Goal: Task Accomplishment & Management: Complete application form

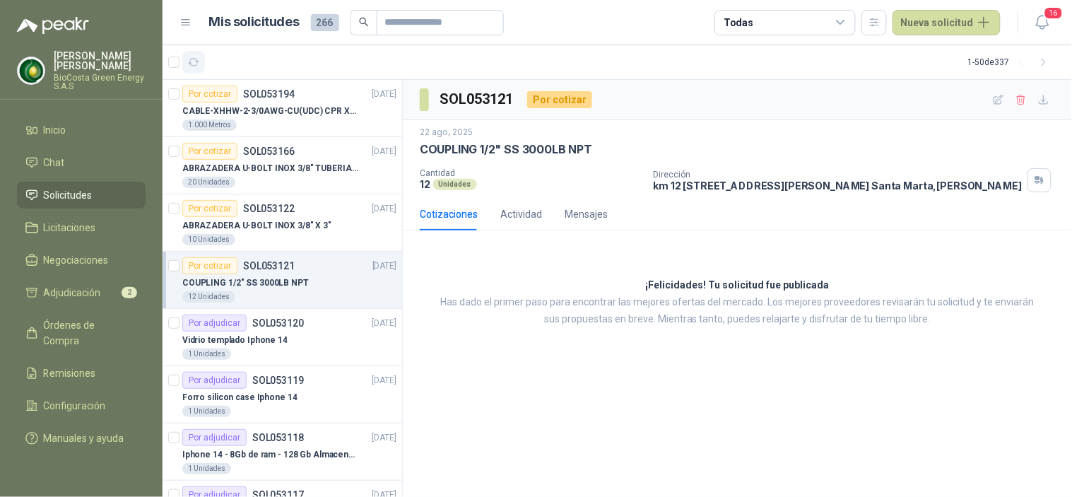
click at [194, 54] on button "button" at bounding box center [193, 62] width 23 height 23
click at [269, 116] on p "CABLE-XHHW-2-3/0AWG-CU(UDC) CPR XLPE FR" at bounding box center [270, 111] width 176 height 13
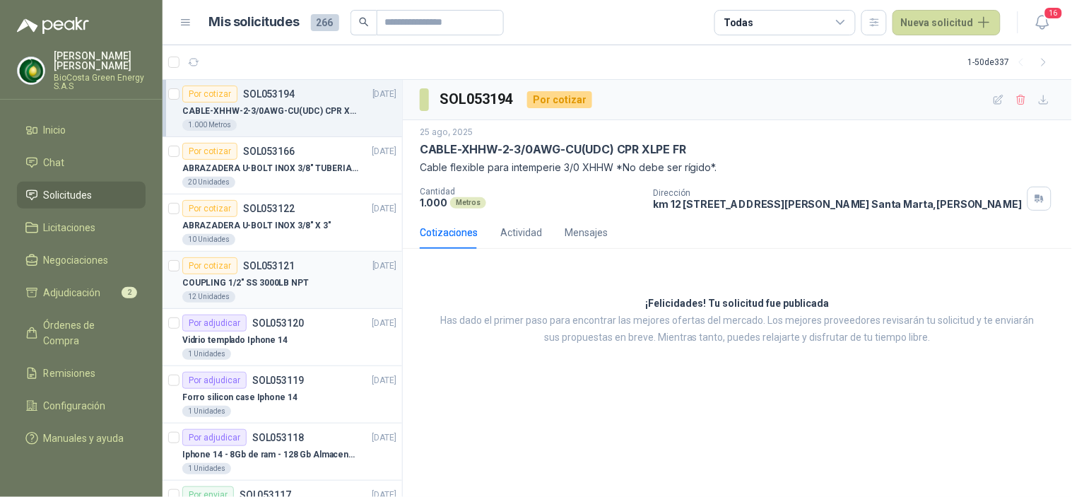
click at [290, 266] on p "SOL053121" at bounding box center [269, 266] width 52 height 10
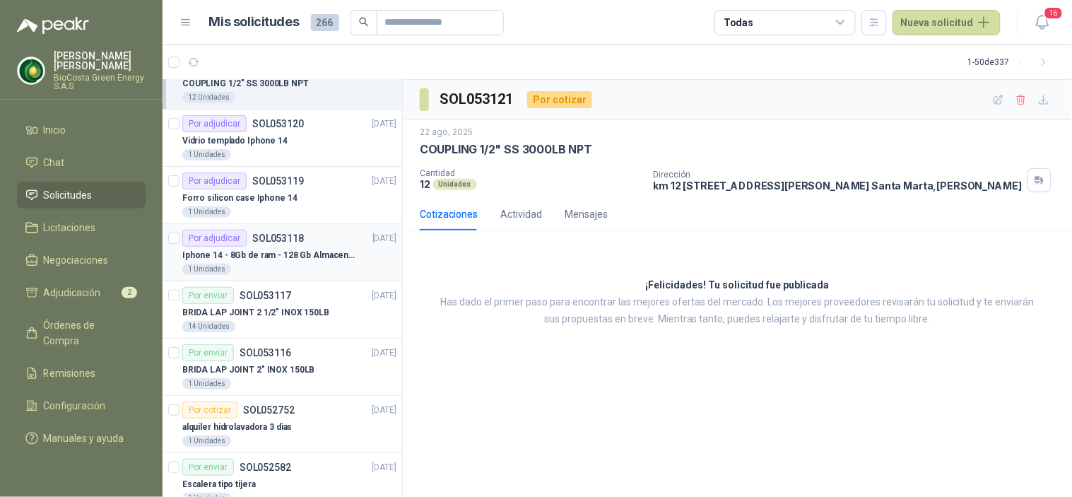
scroll to position [235, 0]
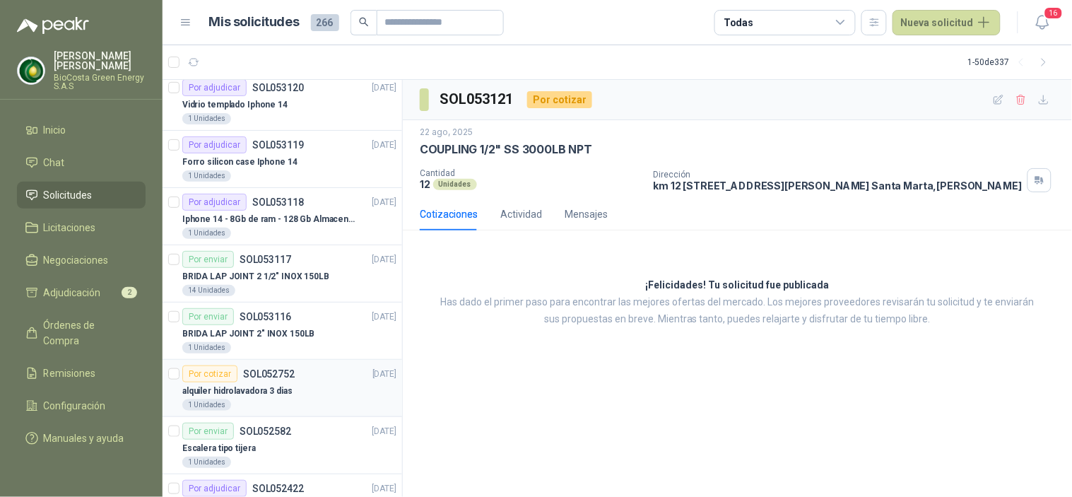
click at [287, 372] on p "SOL052752" at bounding box center [269, 374] width 52 height 10
click at [1055, 11] on span "16" at bounding box center [1054, 12] width 20 height 13
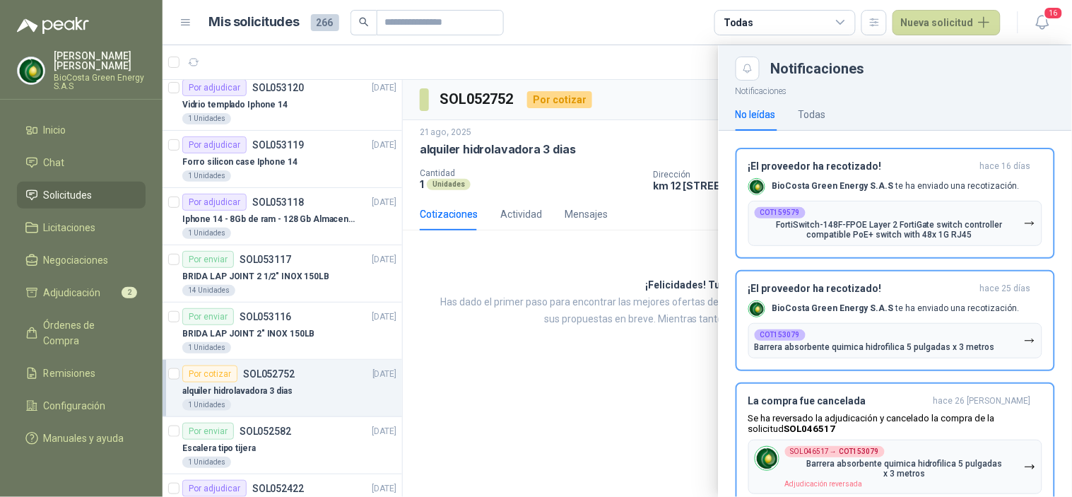
click at [514, 394] on div at bounding box center [617, 271] width 909 height 452
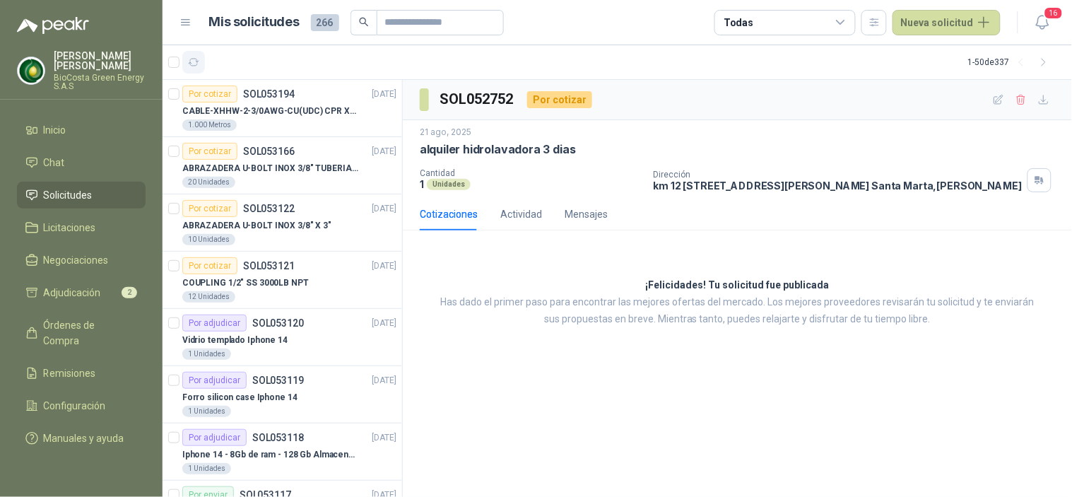
click at [192, 54] on article "1 - 50 de 337" at bounding box center [617, 62] width 909 height 34
click at [198, 69] on button "button" at bounding box center [193, 62] width 23 height 23
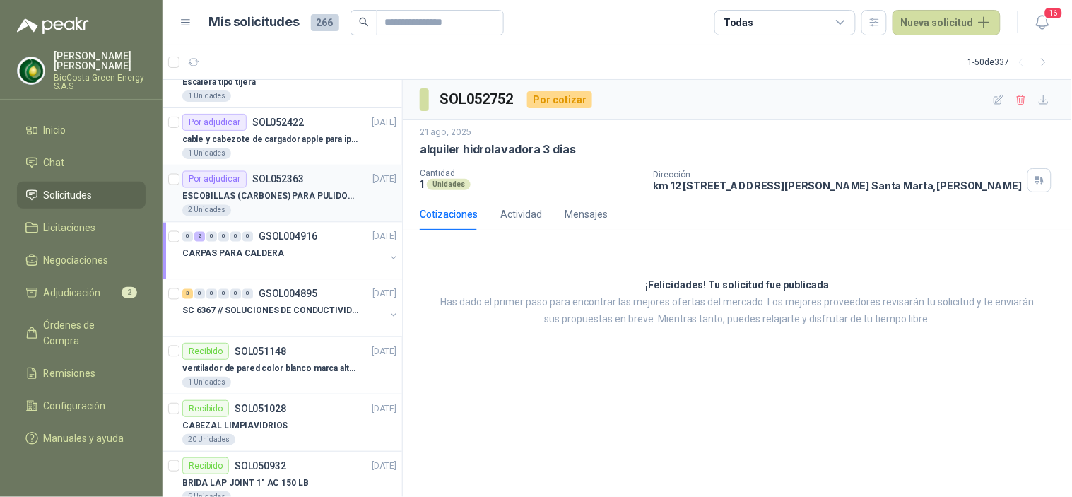
scroll to position [628, 0]
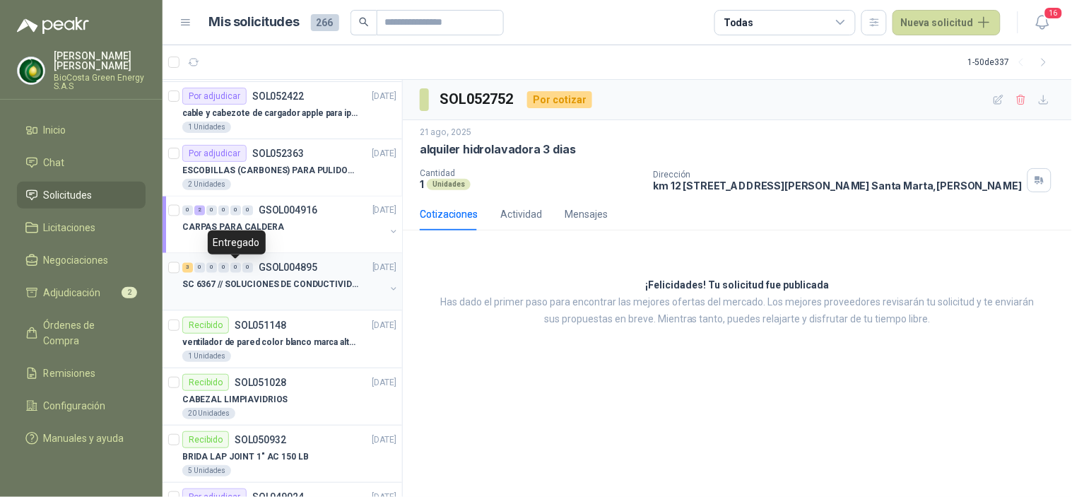
click at [240, 266] on div "0" at bounding box center [235, 268] width 11 height 10
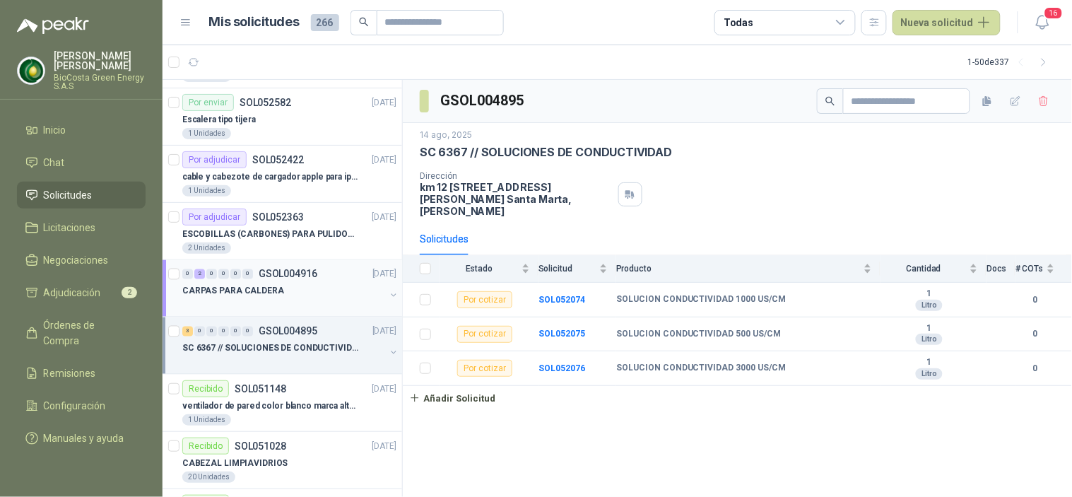
scroll to position [549, 0]
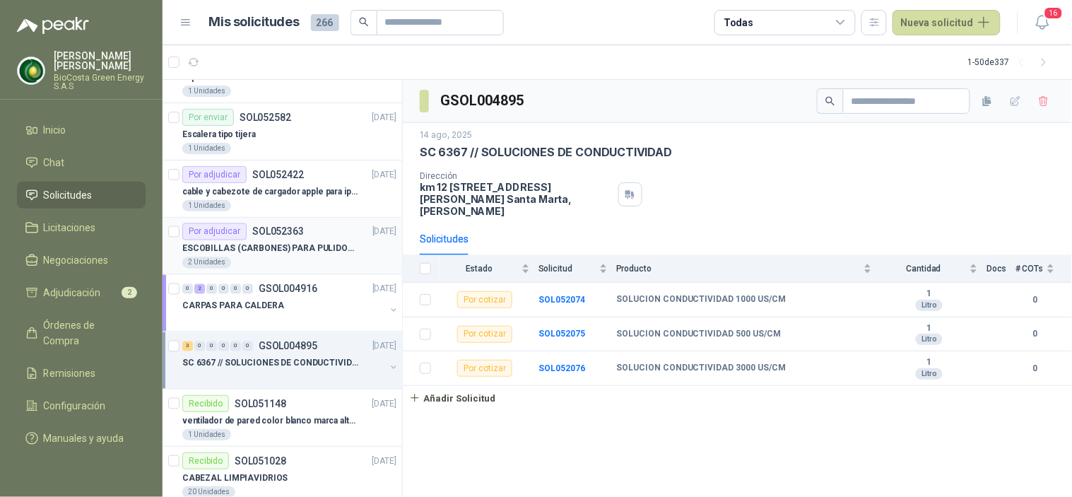
click at [276, 233] on p "SOL052363" at bounding box center [278, 232] width 52 height 10
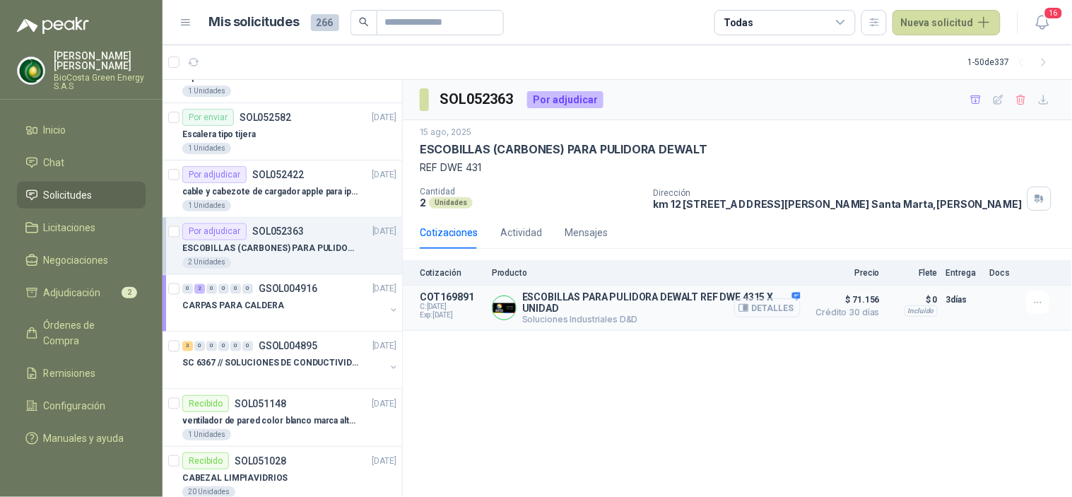
click at [774, 305] on button "Detalles" at bounding box center [767, 307] width 66 height 19
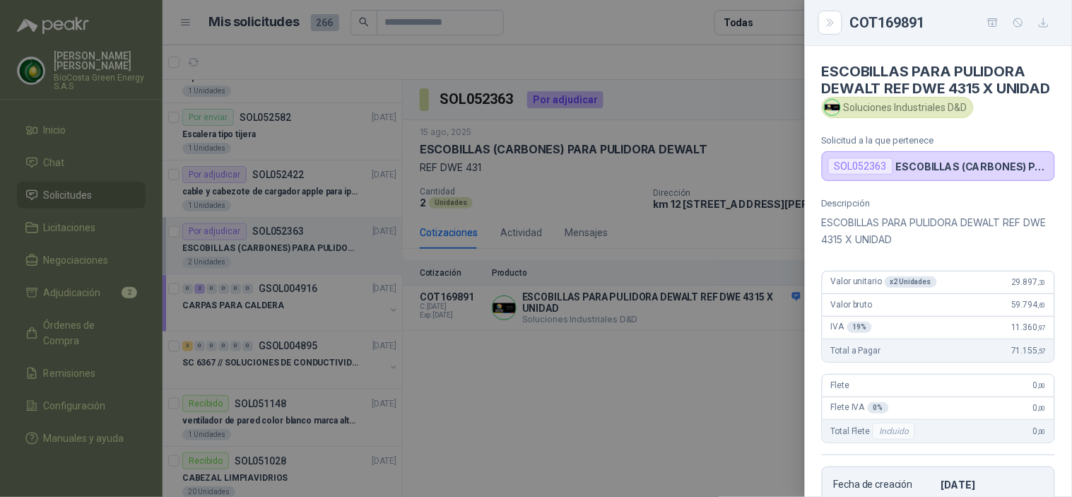
click at [1011, 287] on span "29.897 ,30" at bounding box center [1028, 282] width 35 height 10
copy span "29.897 ,30"
click at [870, 362] on div "Total a Pagar 71.155 ,57" at bounding box center [939, 350] width 232 height 23
click at [1042, 24] on icon "button" at bounding box center [1044, 23] width 12 height 12
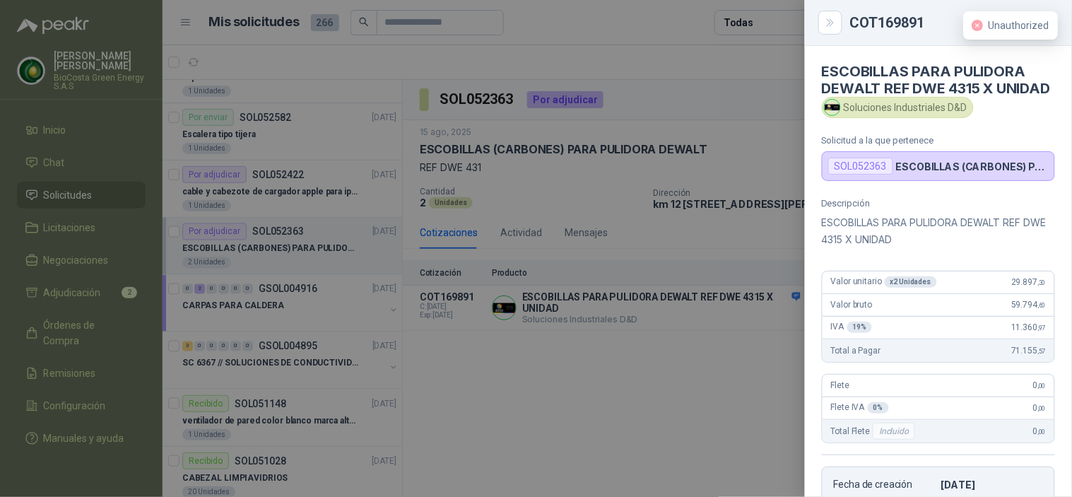
drag, startPoint x: 764, startPoint y: 237, endPoint x: 705, endPoint y: 203, distance: 68.1
click at [764, 237] on div at bounding box center [536, 248] width 1072 height 497
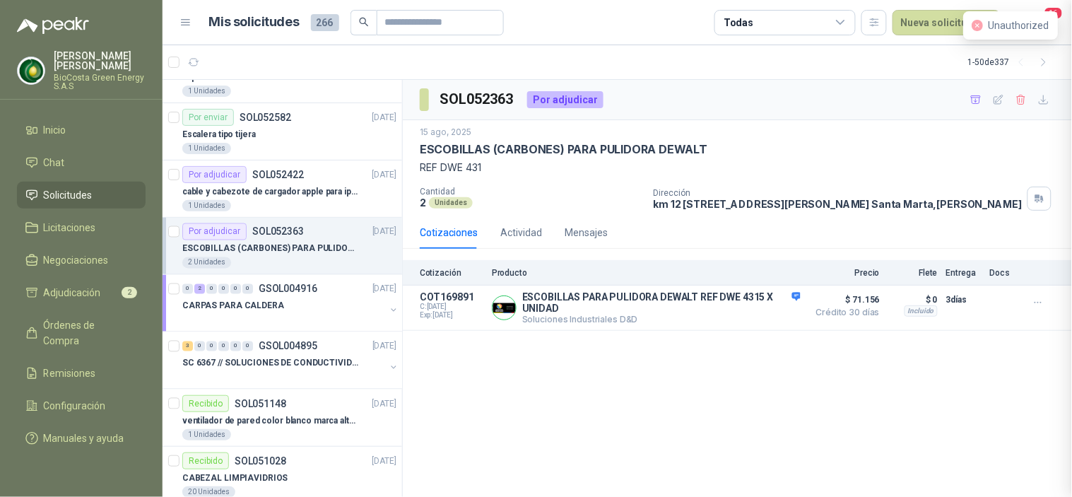
scroll to position [293, 0]
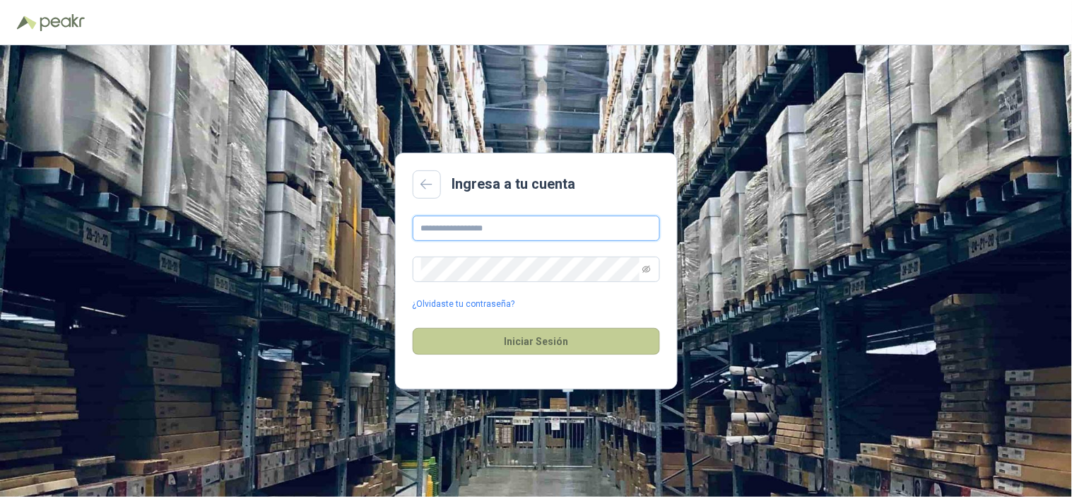
type input "**********"
click at [554, 343] on button "Iniciar Sesión" at bounding box center [536, 341] width 247 height 27
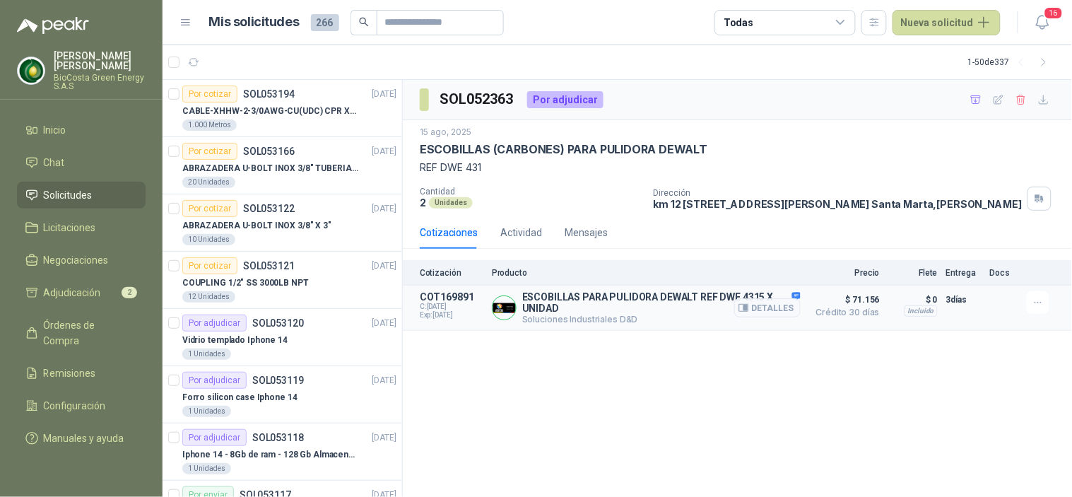
click at [807, 307] on article "COT169891 C: [DATE] Exp: [DATE] ESCOBILLAS PARA PULIDORA DEWALT REF DWE 4315 X …" at bounding box center [737, 307] width 669 height 45
click at [767, 306] on button "Detalles" at bounding box center [767, 307] width 66 height 19
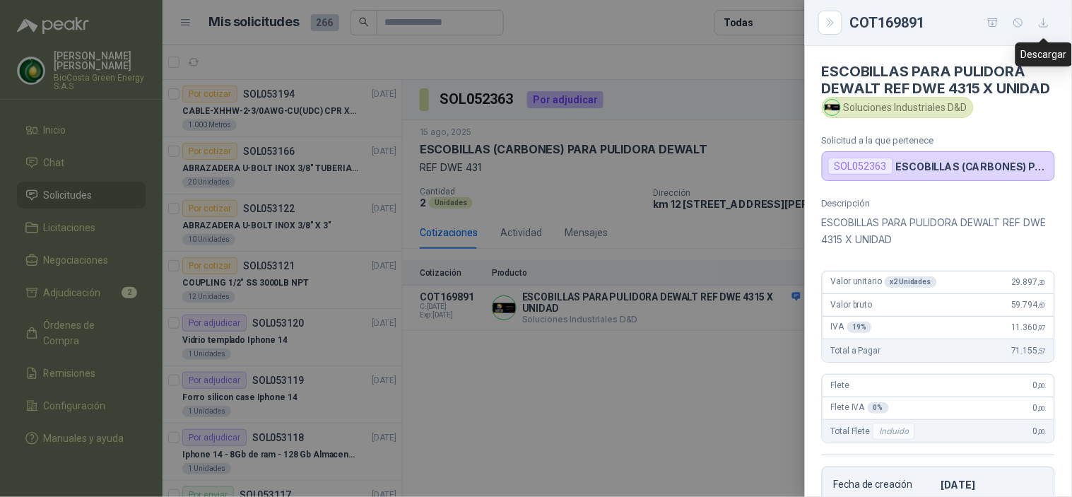
click at [1042, 23] on icon "button" at bounding box center [1044, 22] width 8 height 8
click at [681, 119] on div at bounding box center [536, 248] width 1072 height 497
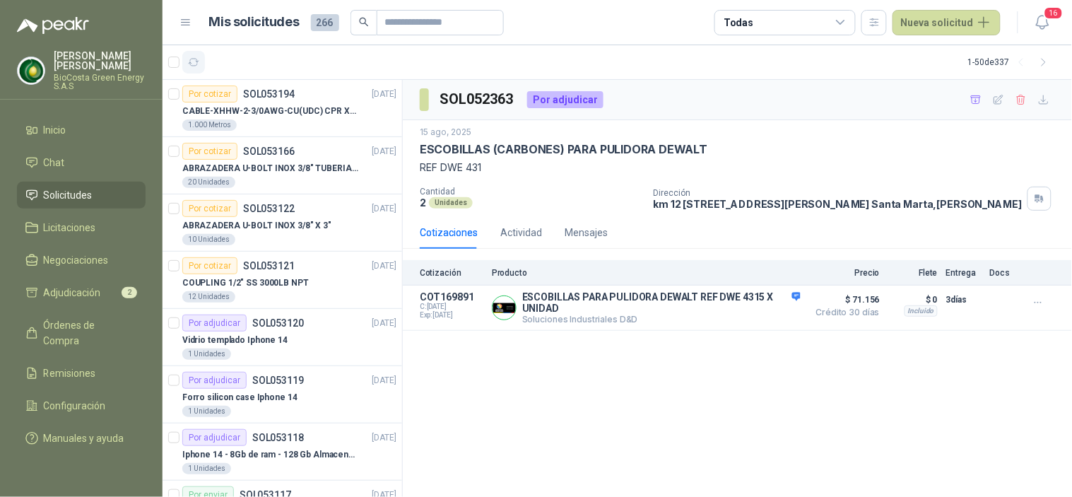
click at [198, 59] on icon "button" at bounding box center [194, 63] width 12 height 12
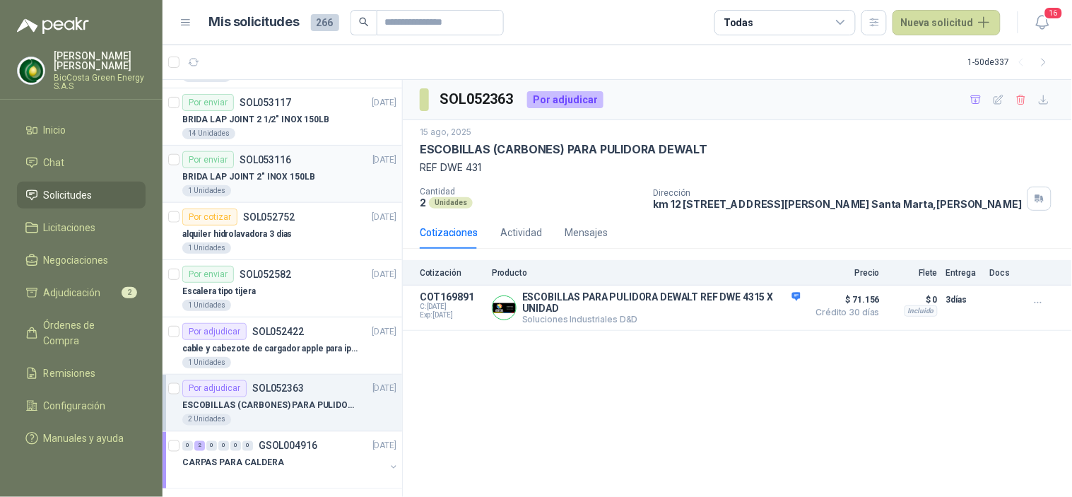
scroll to position [471, 0]
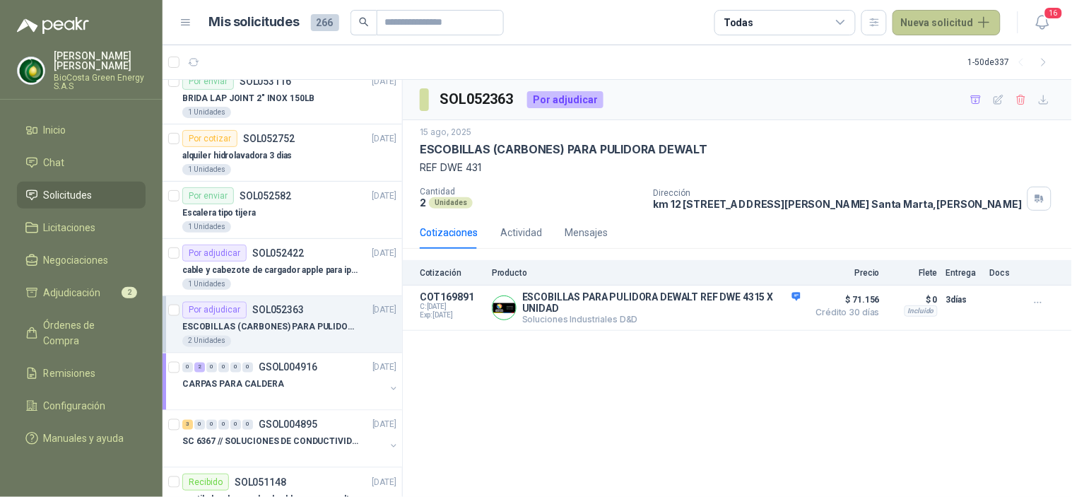
click at [934, 25] on button "Nueva solicitud" at bounding box center [947, 22] width 108 height 25
click at [929, 54] on link "Solicitud" at bounding box center [964, 56] width 120 height 25
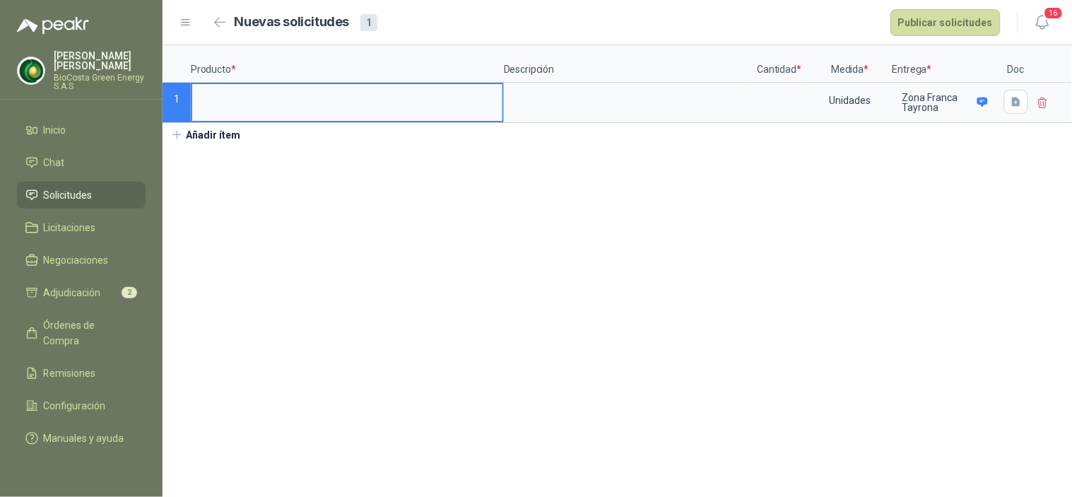
drag, startPoint x: 292, startPoint y: 107, endPoint x: 299, endPoint y: 106, distance: 7.1
click at [298, 106] on input at bounding box center [347, 98] width 310 height 28
click at [780, 109] on input at bounding box center [780, 98] width 54 height 28
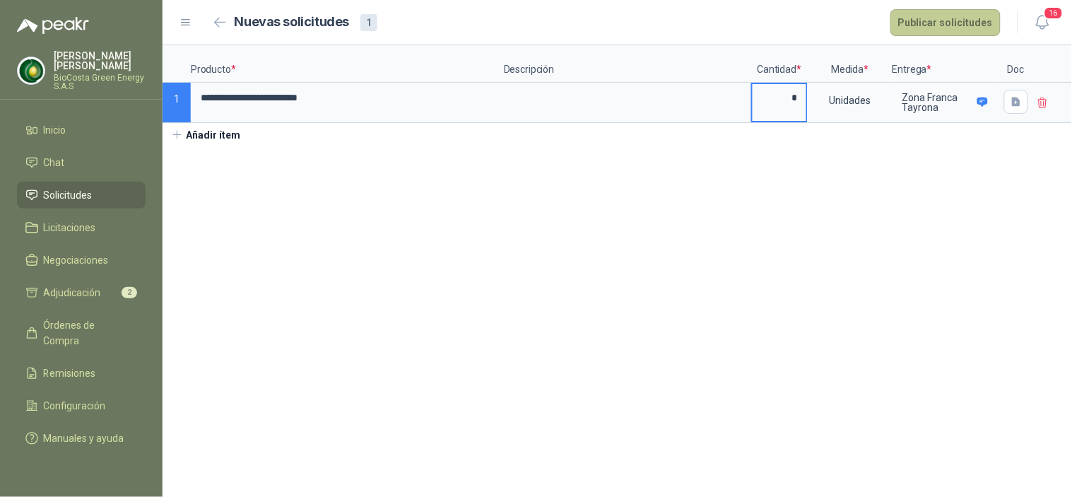
type input "*"
click at [919, 16] on button "Publicar solicitudes" at bounding box center [945, 22] width 110 height 27
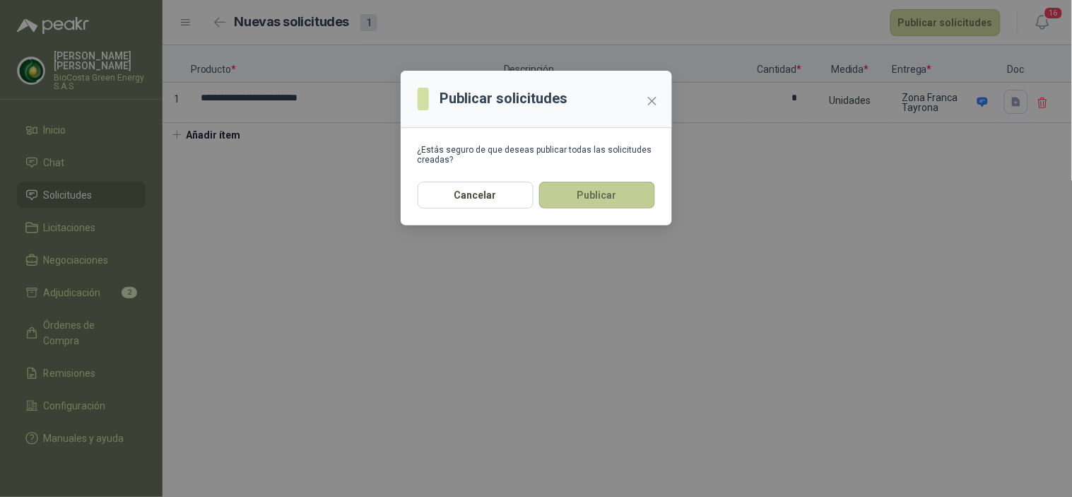
click at [596, 206] on button "Publicar" at bounding box center [597, 195] width 116 height 27
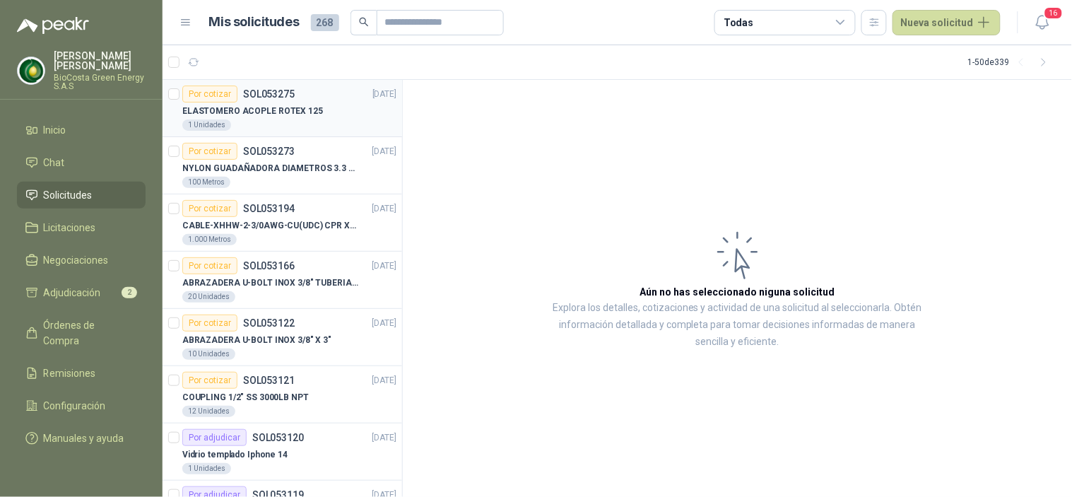
click at [327, 118] on div "ELASTOMERO ACOPLE ROTEX 125" at bounding box center [289, 110] width 214 height 17
click at [321, 117] on div "ELASTOMERO ACOPLE ROTEX 125" at bounding box center [289, 110] width 214 height 17
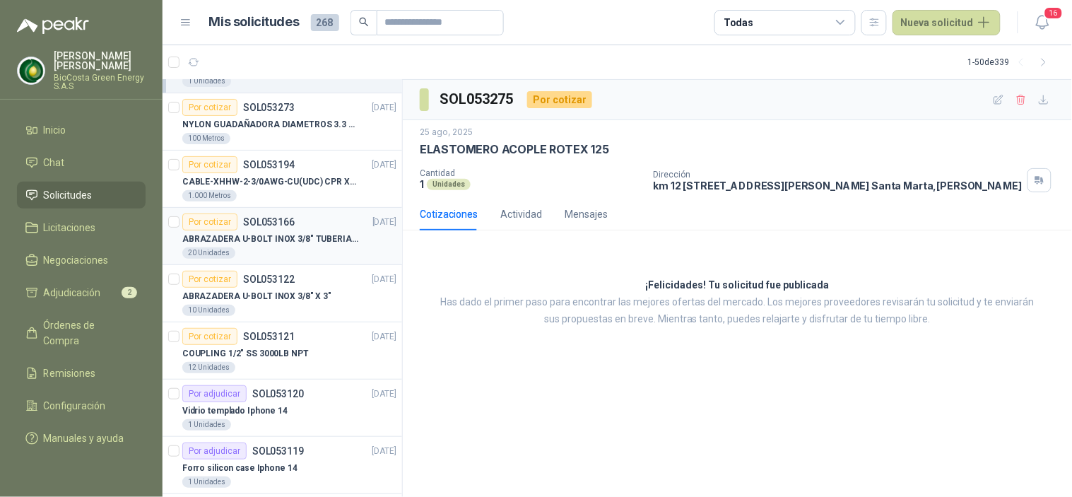
scroll to position [78, 0]
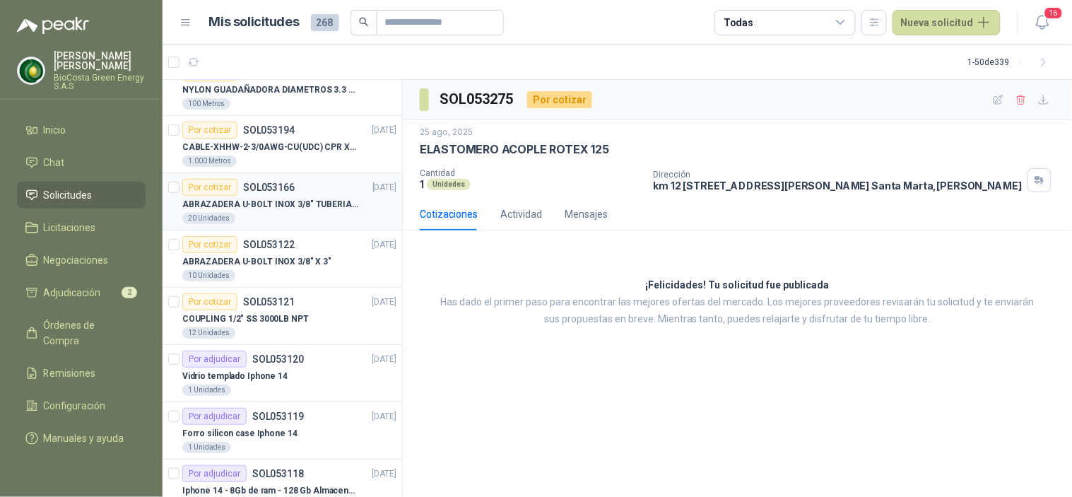
click at [332, 204] on p "ABRAZADERA U-BOLT INOX 3/8" TUBERIA 4"" at bounding box center [270, 204] width 176 height 13
click at [321, 245] on div "Por cotizar SOL053122 [DATE]" at bounding box center [289, 244] width 214 height 17
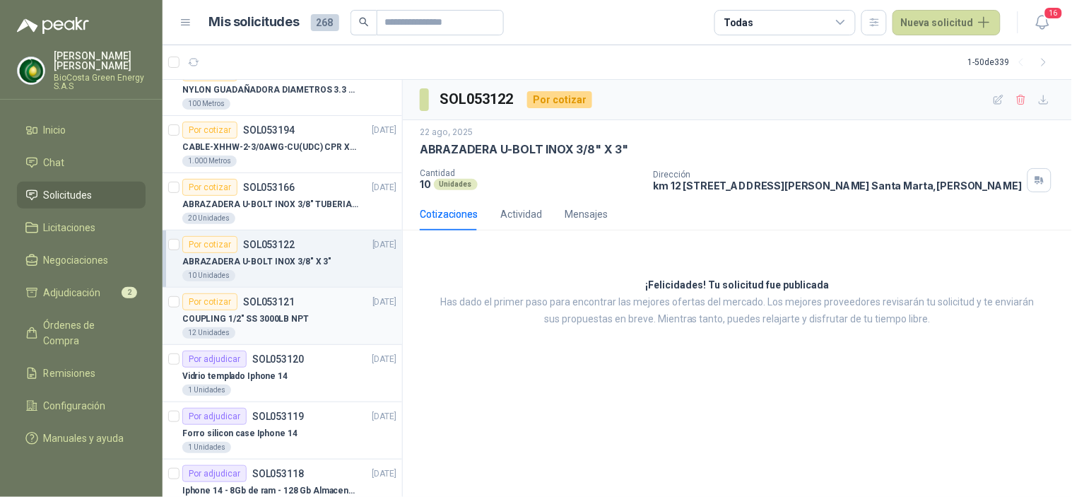
click at [278, 302] on p "SOL053121" at bounding box center [269, 302] width 52 height 10
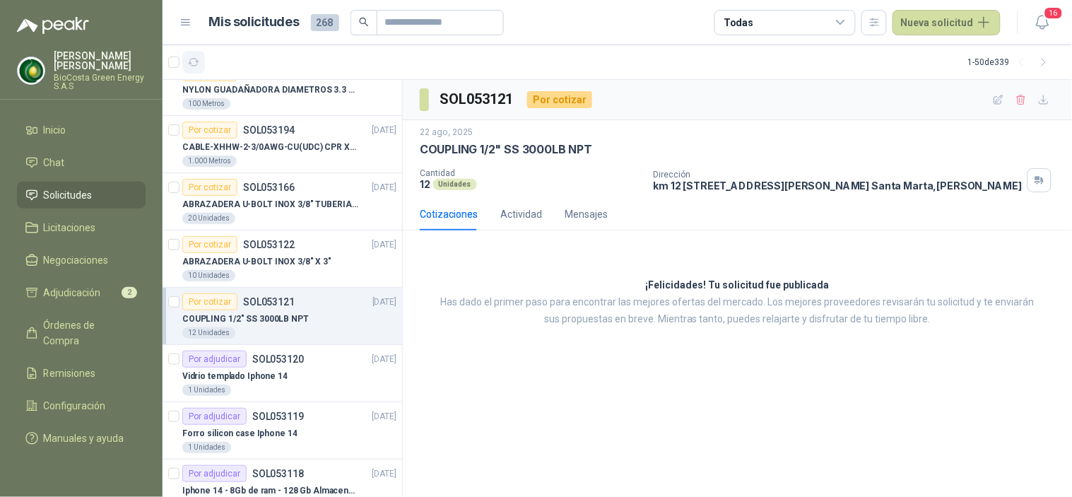
click at [186, 64] on button "button" at bounding box center [193, 62] width 23 height 23
click at [187, 67] on button "button" at bounding box center [193, 62] width 23 height 23
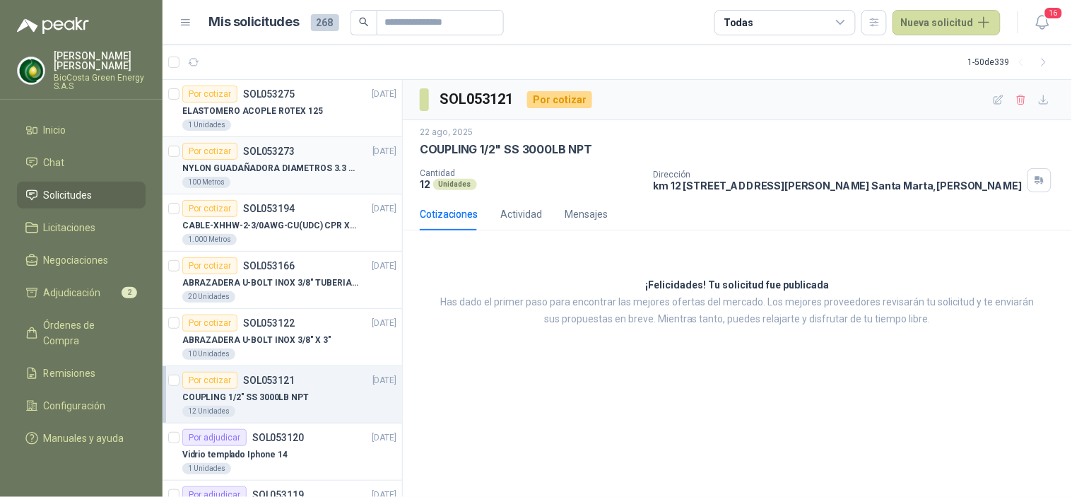
click at [273, 167] on p "NYLON GUADAÑADORA DIAMETROS 3.3 mm" at bounding box center [270, 168] width 176 height 13
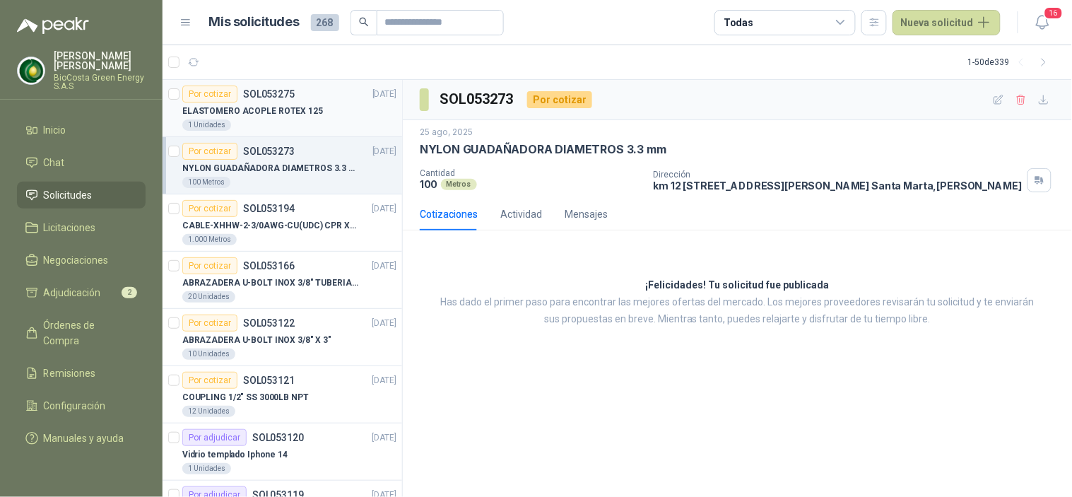
click at [283, 126] on div "1 Unidades" at bounding box center [289, 124] width 214 height 11
click at [278, 153] on p "SOL053273" at bounding box center [269, 151] width 52 height 10
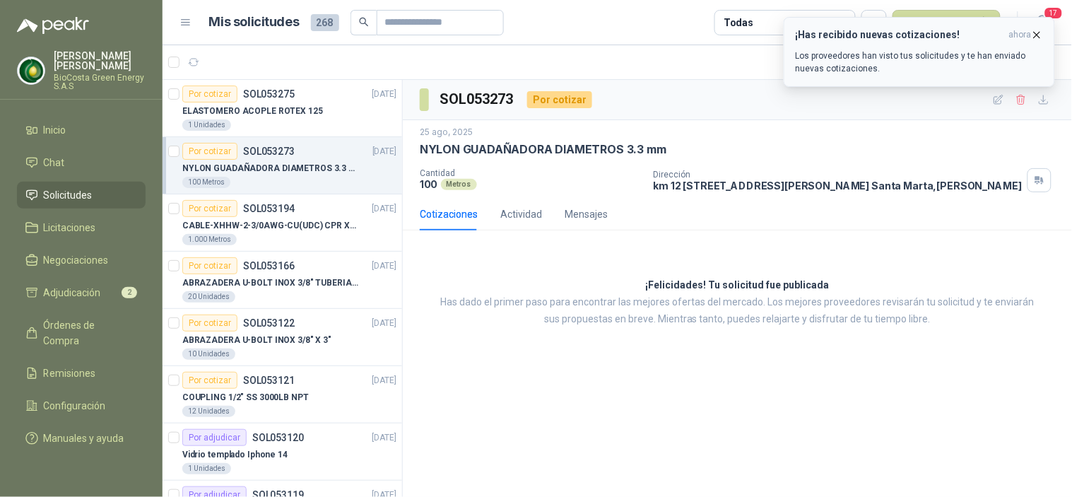
click at [848, 50] on p "Los proveedores han visto tus solicitudes y te han enviado nuevas cotizaciones." at bounding box center [919, 61] width 247 height 25
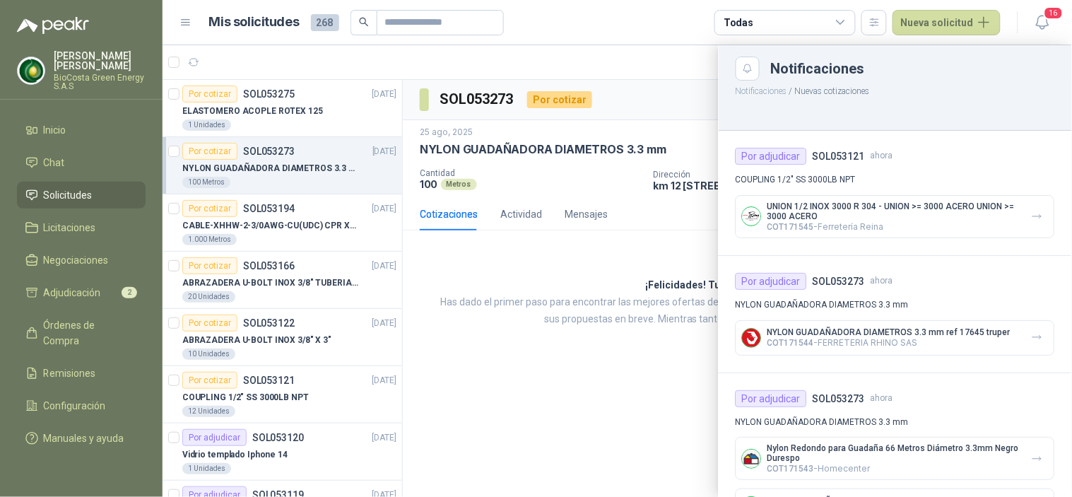
click at [201, 64] on div at bounding box center [617, 271] width 909 height 452
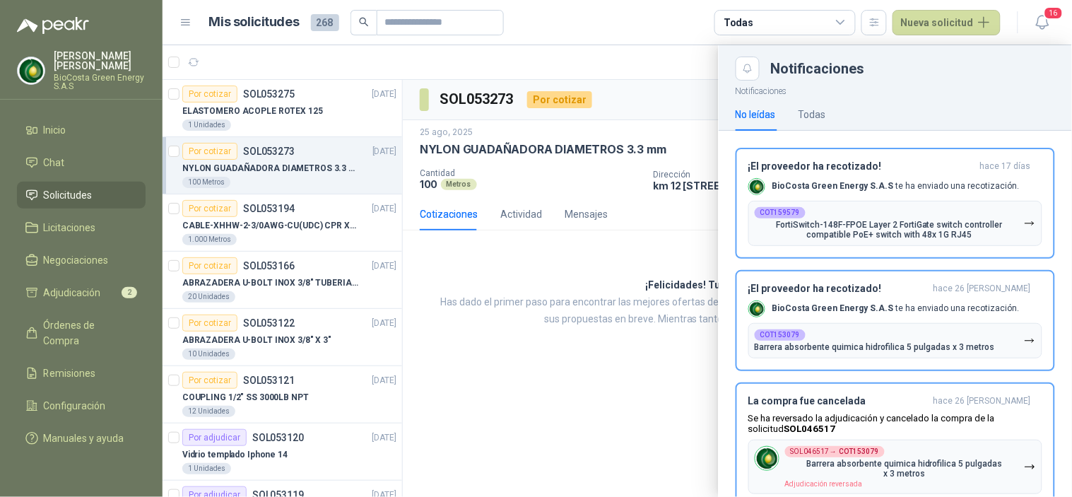
click at [199, 62] on div at bounding box center [617, 271] width 909 height 452
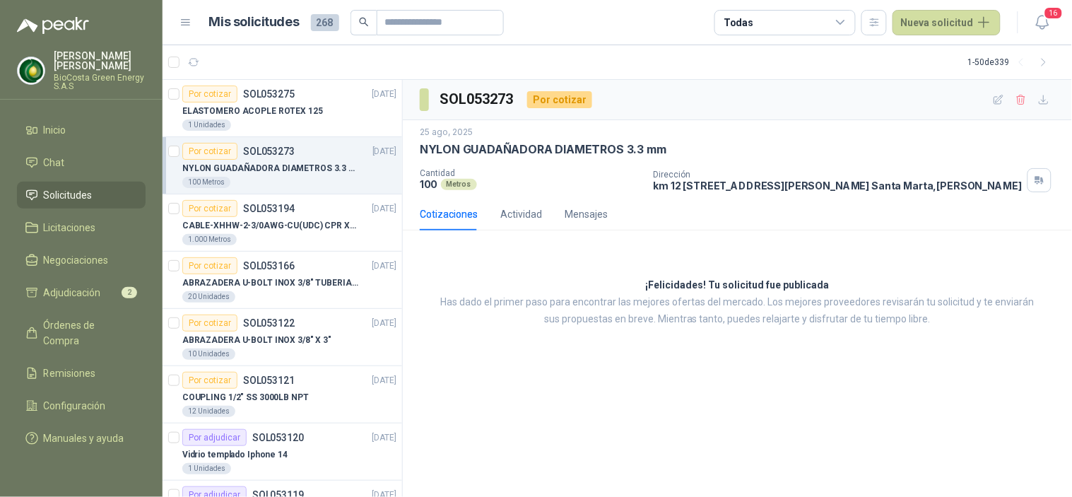
click at [199, 62] on icon "button" at bounding box center [194, 63] width 12 height 12
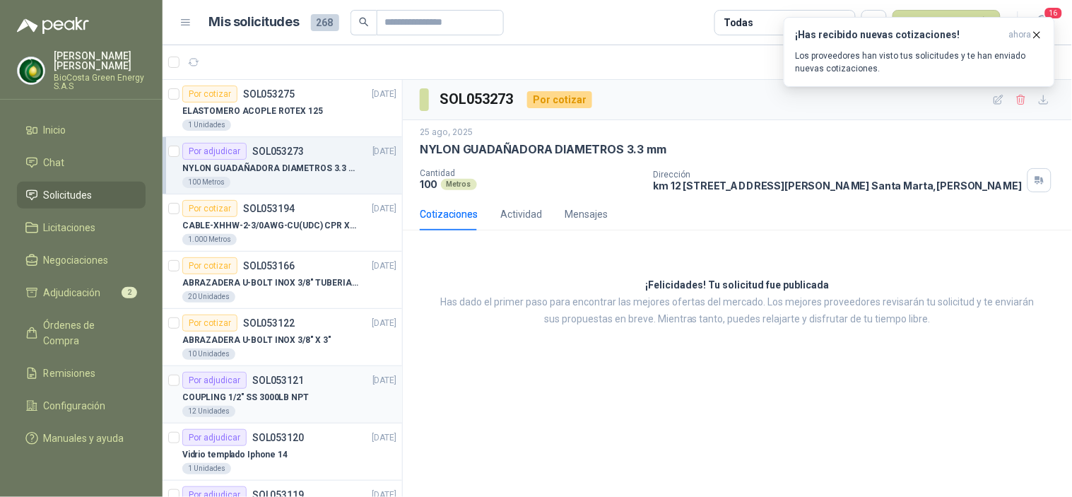
click at [272, 391] on p "COUPLING 1/2" SS 3000LB NPT" at bounding box center [245, 397] width 126 height 13
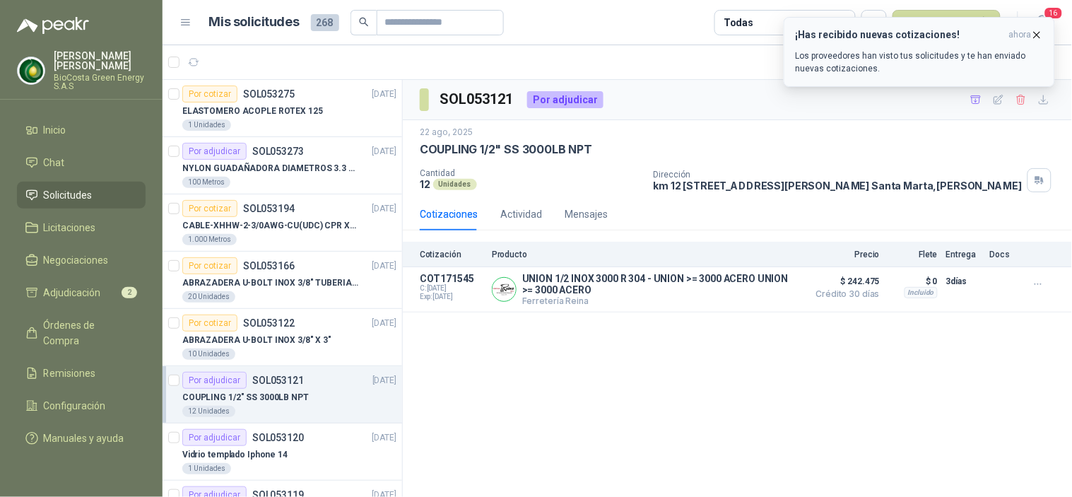
click at [843, 53] on p "Los proveedores han visto tus solicitudes y te han enviado nuevas cotizaciones." at bounding box center [919, 61] width 247 height 25
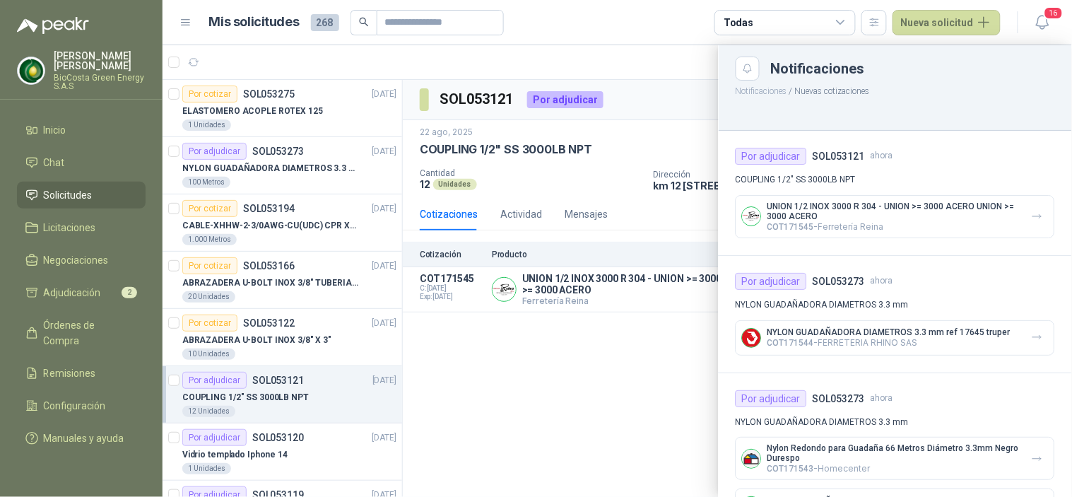
click at [576, 184] on div at bounding box center [617, 271] width 909 height 452
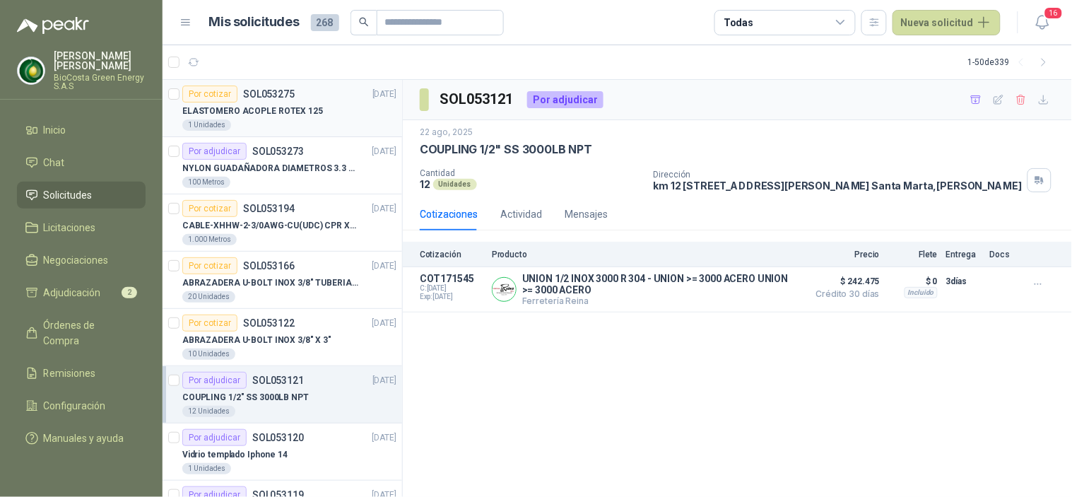
click at [216, 105] on p "ELASTOMERO ACOPLE ROTEX 125" at bounding box center [252, 111] width 141 height 13
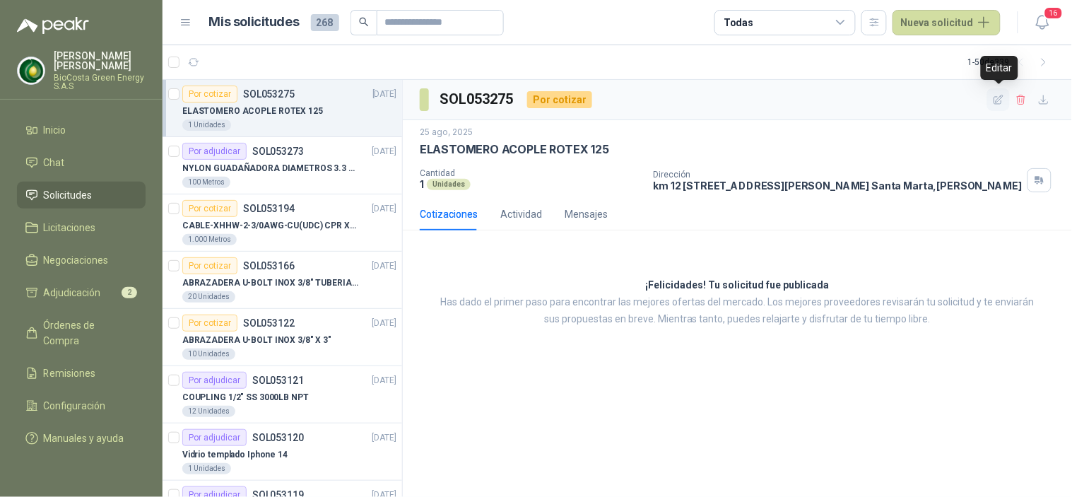
click at [1000, 104] on icon "button" at bounding box center [998, 99] width 9 height 9
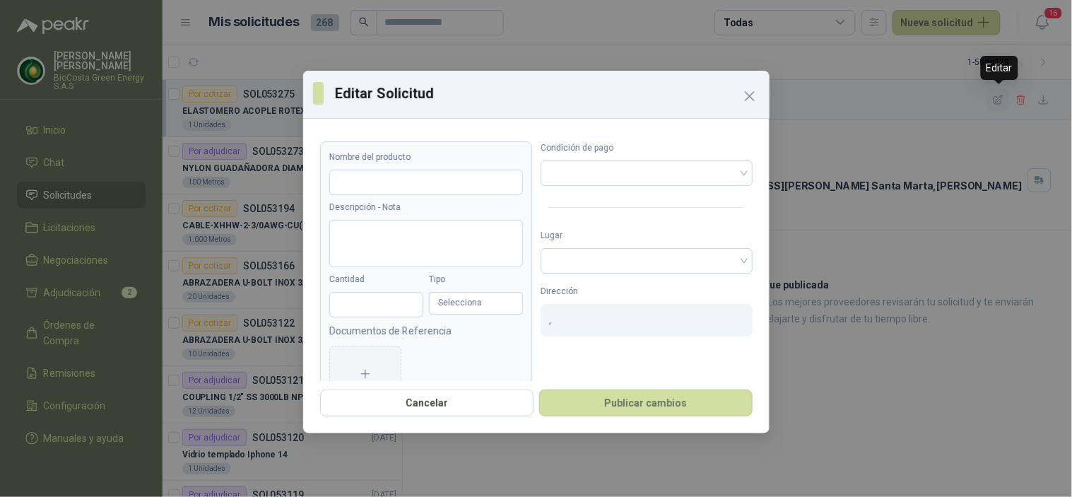
type input "**********"
type input "*"
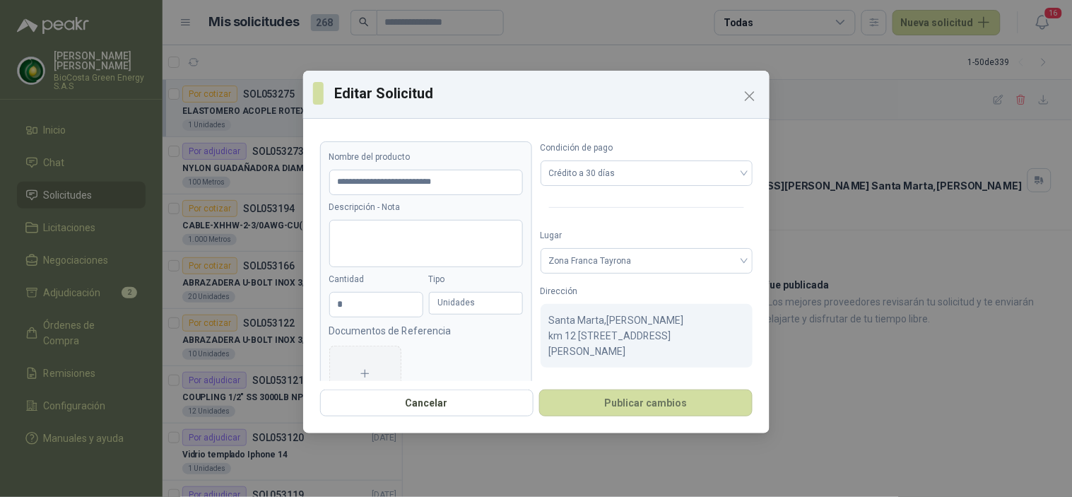
scroll to position [57, 0]
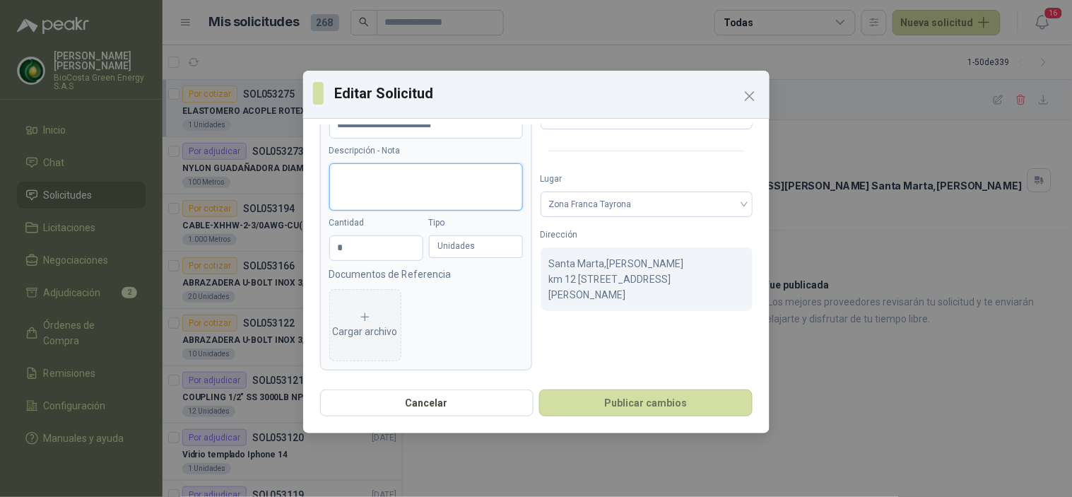
click at [390, 189] on textarea "Descripción - Nota" at bounding box center [426, 186] width 194 height 47
type textarea "*"
type textarea "**"
type textarea "***"
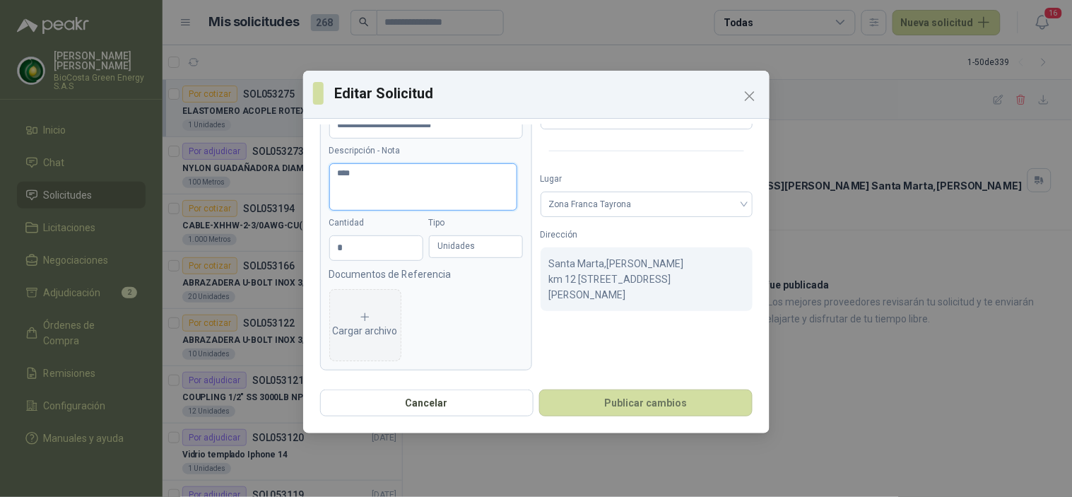
type textarea "*****"
type textarea "******"
type textarea "*******"
type textarea "********"
type textarea "*********"
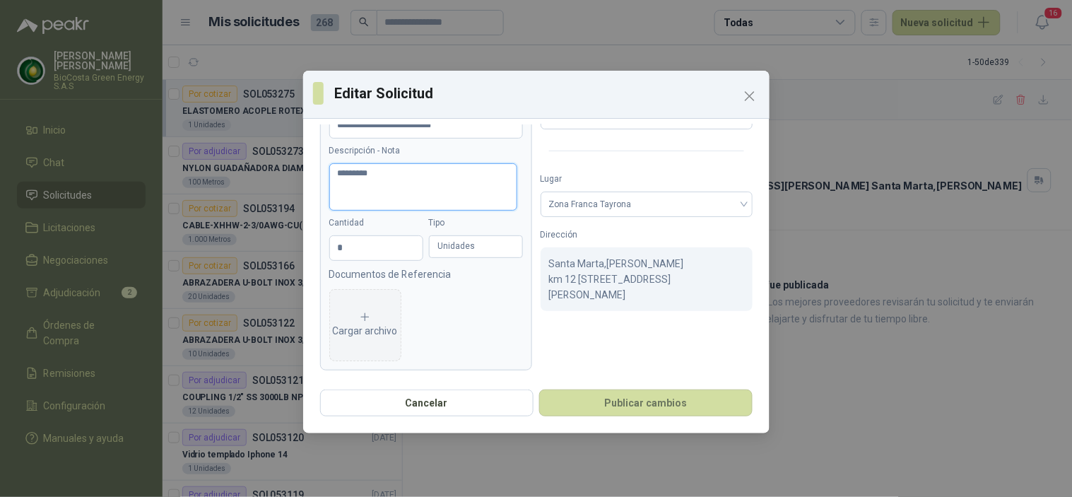
type textarea "**********"
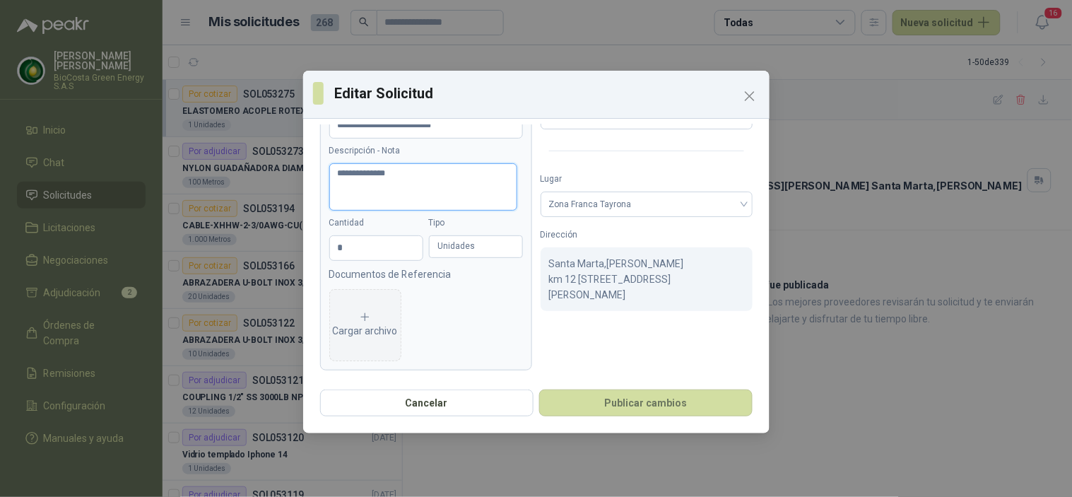
type textarea "**********"
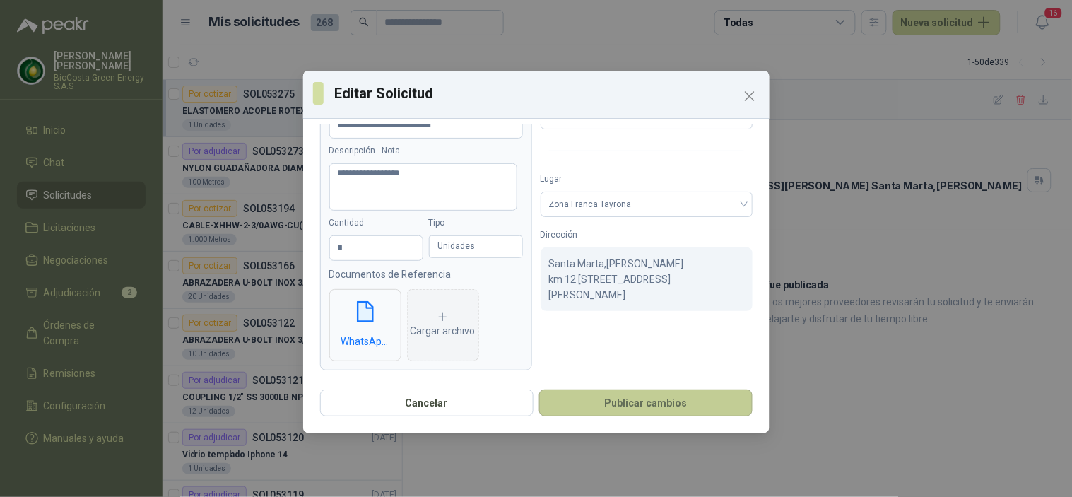
click at [599, 393] on button "Publicar cambios" at bounding box center [645, 402] width 213 height 27
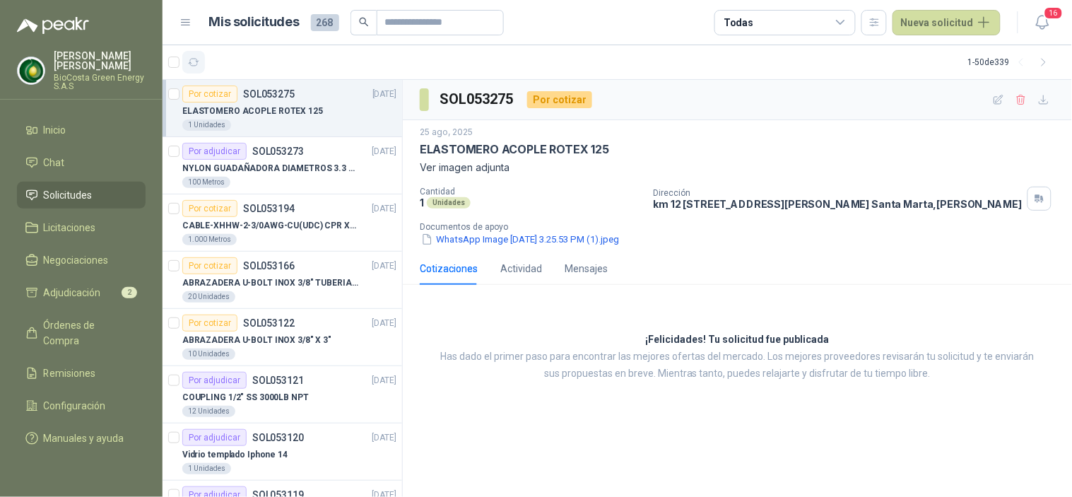
click at [189, 65] on icon "button" at bounding box center [194, 63] width 12 height 12
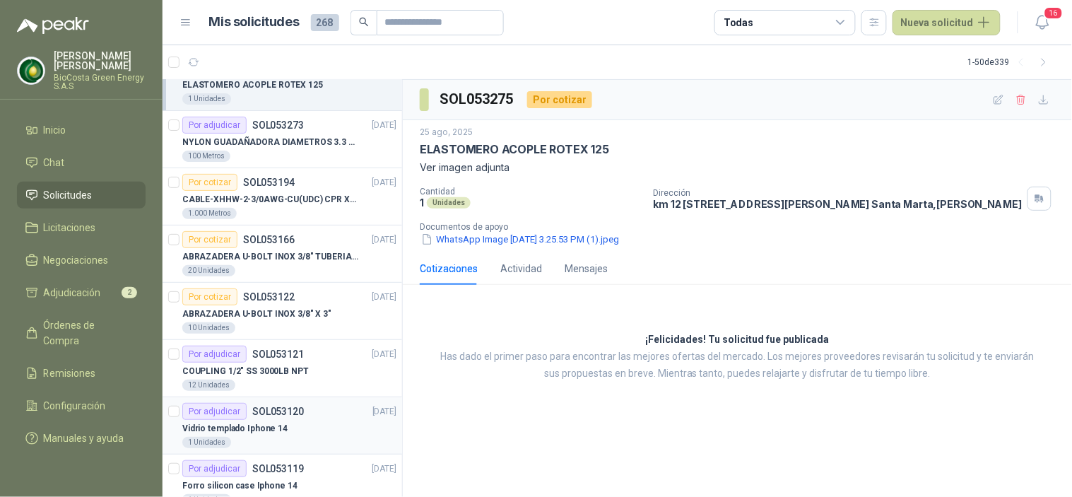
scroll to position [0, 0]
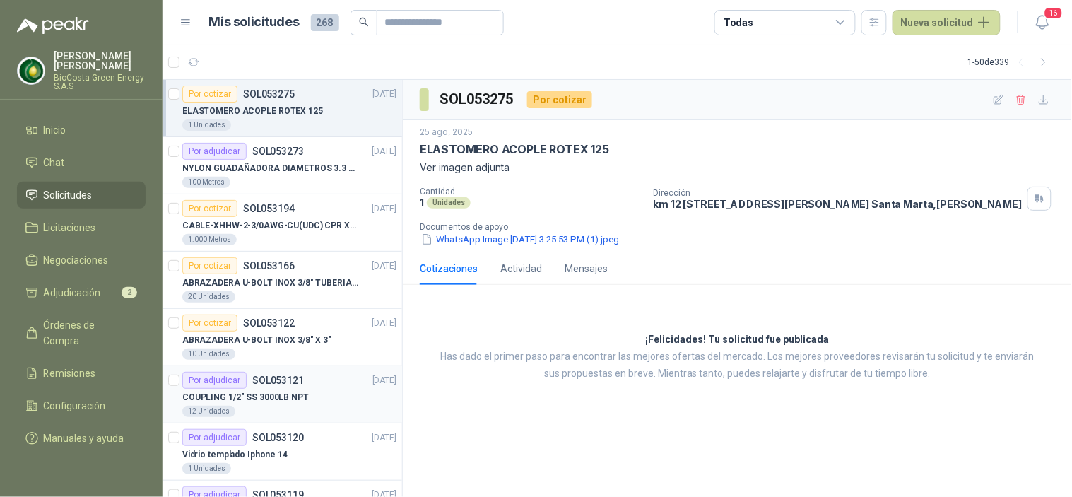
click at [329, 382] on div "Por adjudicar SOL053121 [DATE]" at bounding box center [289, 380] width 214 height 17
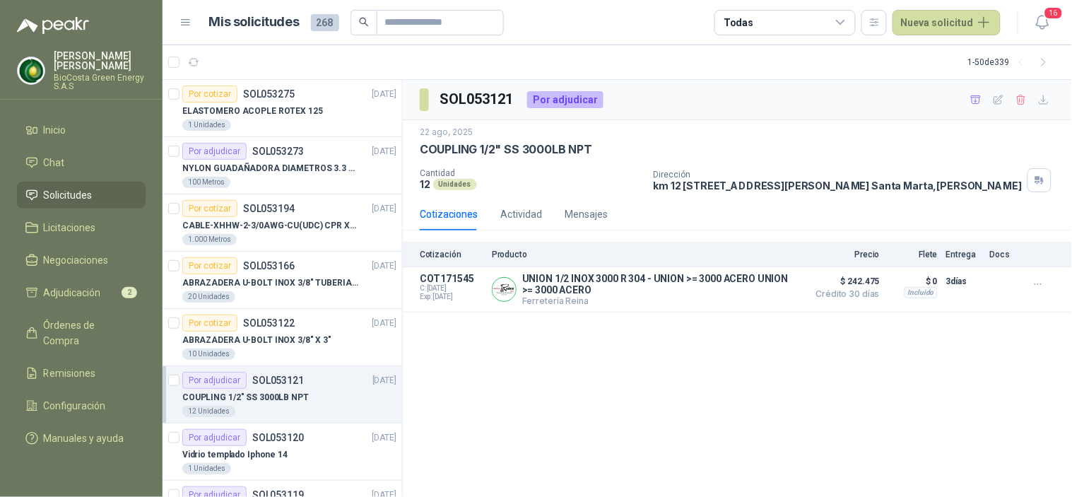
scroll to position [157, 0]
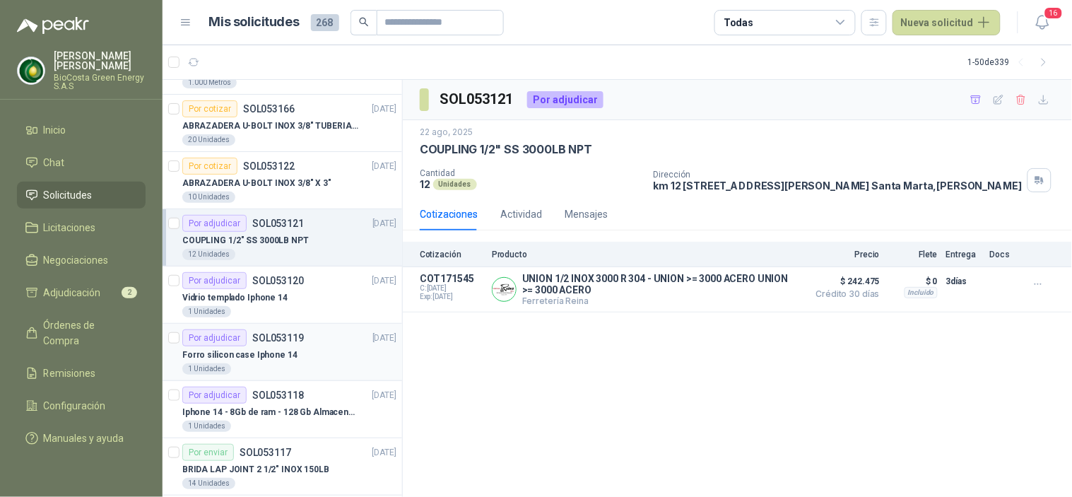
click at [288, 364] on div "1 Unidades" at bounding box center [289, 368] width 214 height 11
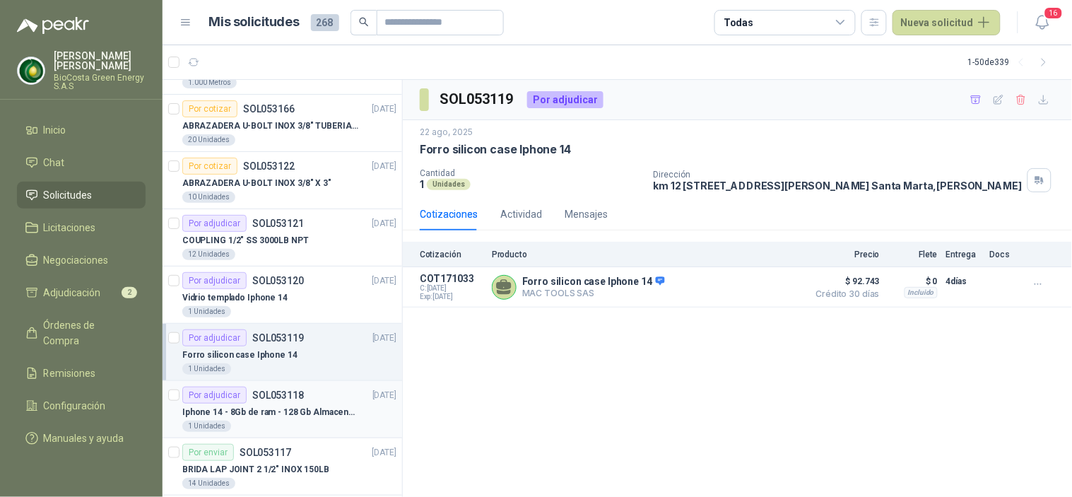
click at [300, 384] on article "Por adjudicar SOL053118 [DATE] Iphone 14 - 8Gb de ram - 128 Gb Almacenamiento 1…" at bounding box center [283, 409] width 240 height 57
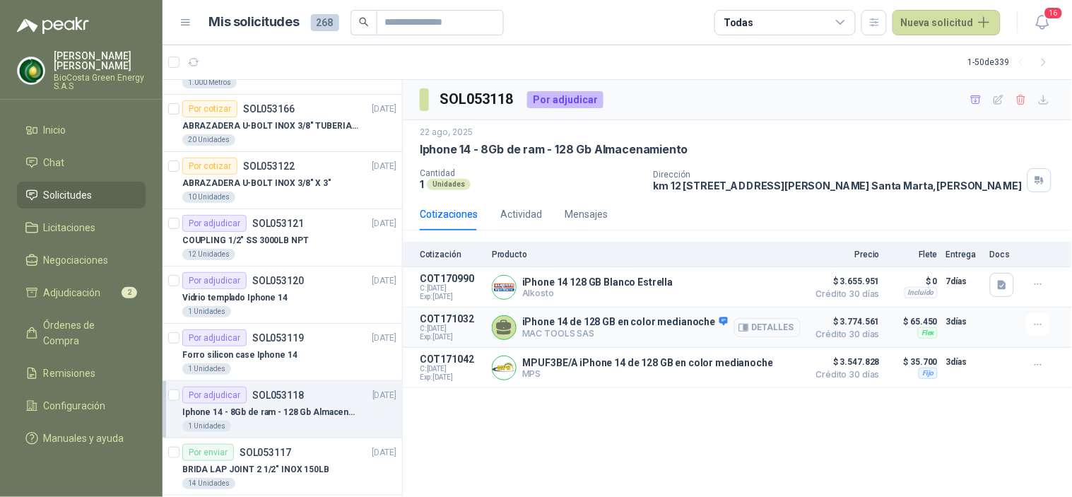
click at [749, 323] on icon "button" at bounding box center [743, 327] width 11 height 11
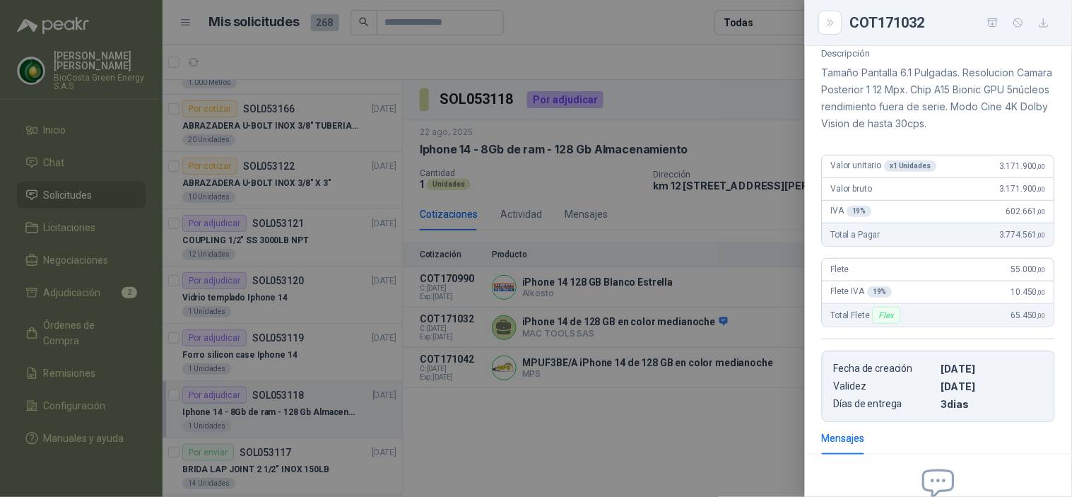
scroll to position [157, 0]
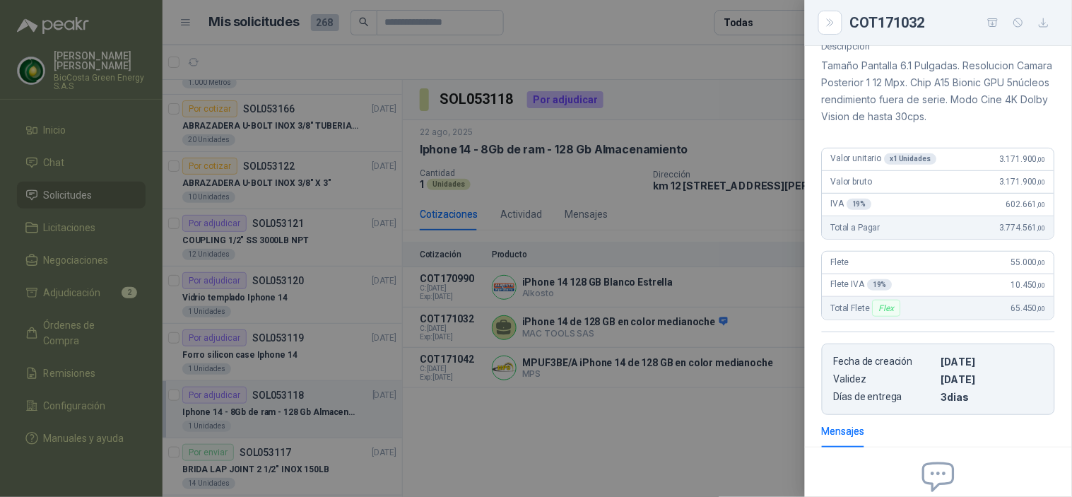
click at [639, 196] on div at bounding box center [536, 248] width 1072 height 497
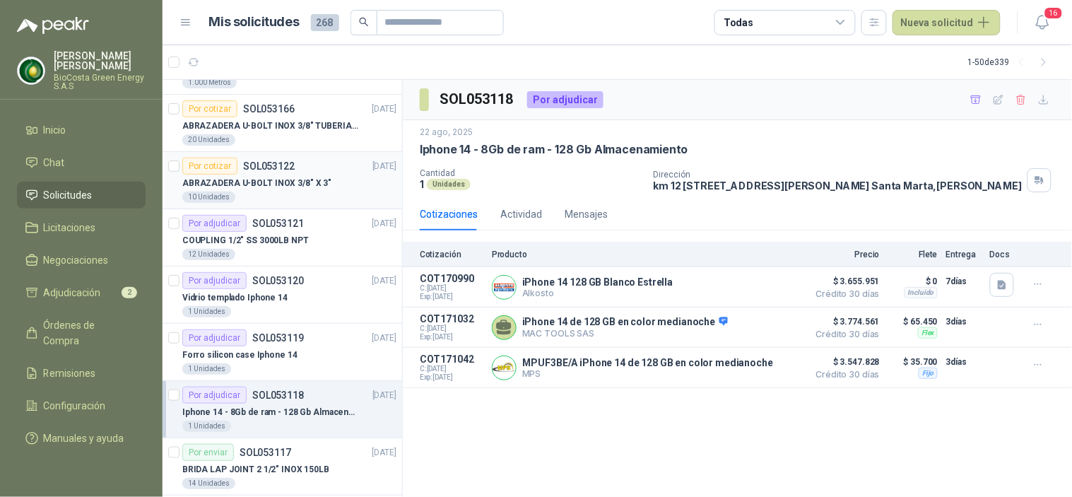
scroll to position [0, 0]
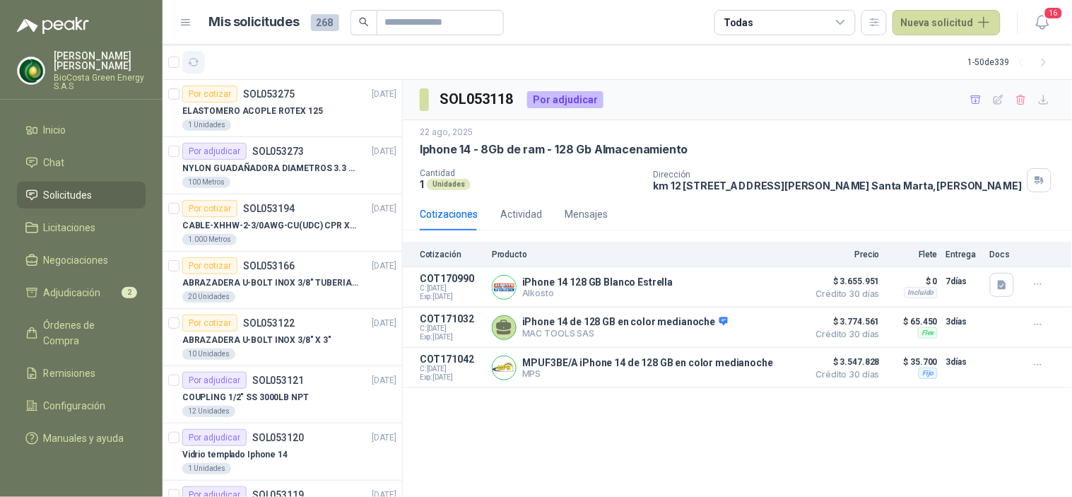
click at [194, 65] on icon "button" at bounding box center [194, 63] width 12 height 12
click at [252, 179] on div "100 Metros" at bounding box center [289, 182] width 214 height 11
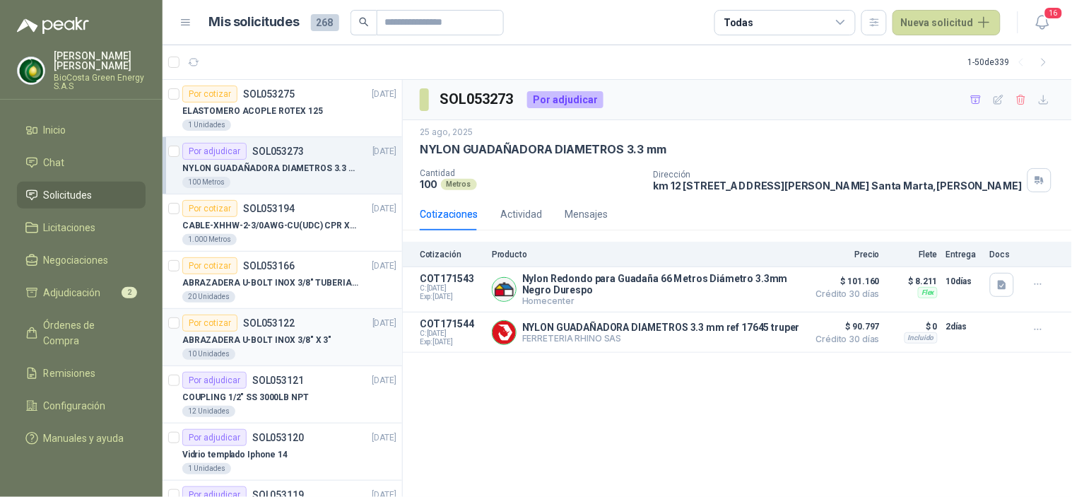
click at [291, 318] on p "SOL053122" at bounding box center [269, 323] width 52 height 10
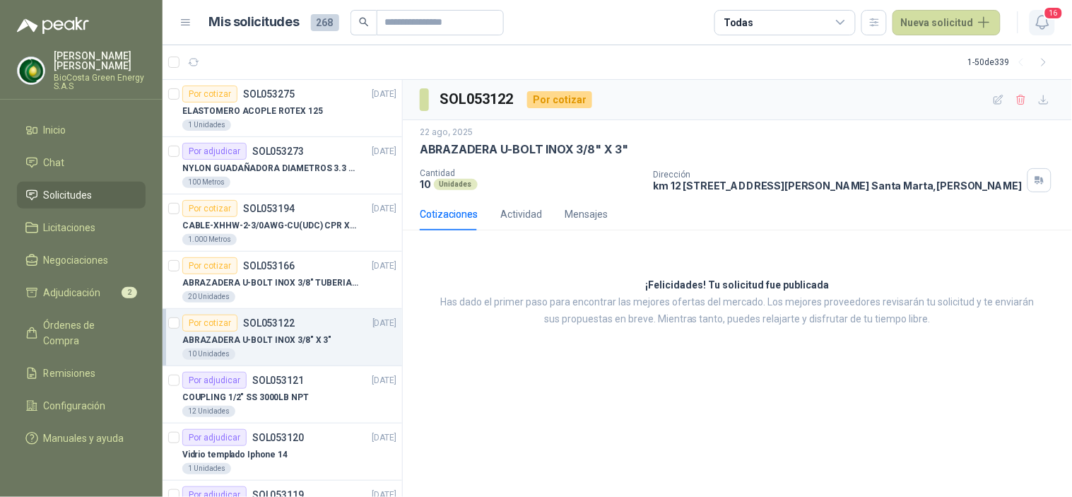
click at [1052, 27] on button "16" at bounding box center [1042, 22] width 25 height 25
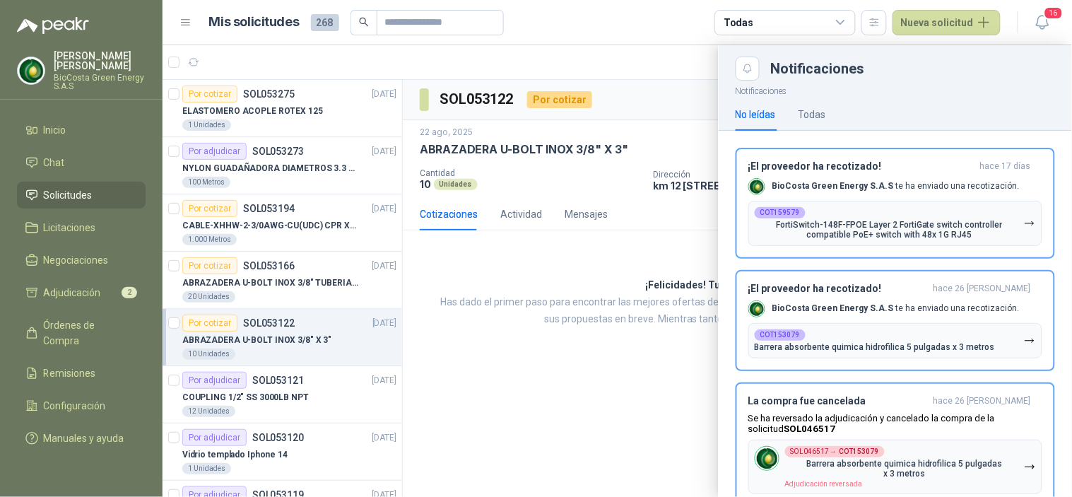
click at [598, 326] on div at bounding box center [617, 271] width 909 height 452
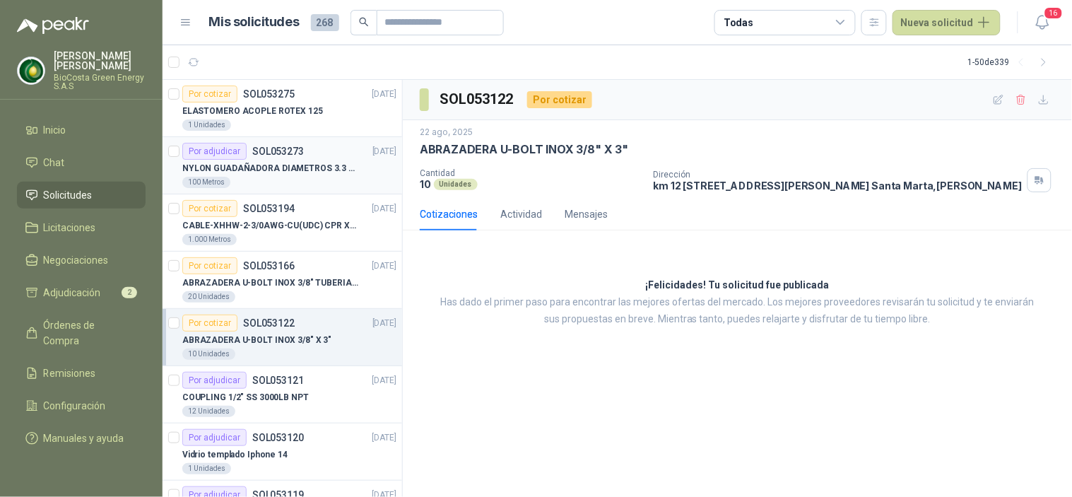
click at [233, 143] on div "Por adjudicar" at bounding box center [214, 151] width 64 height 17
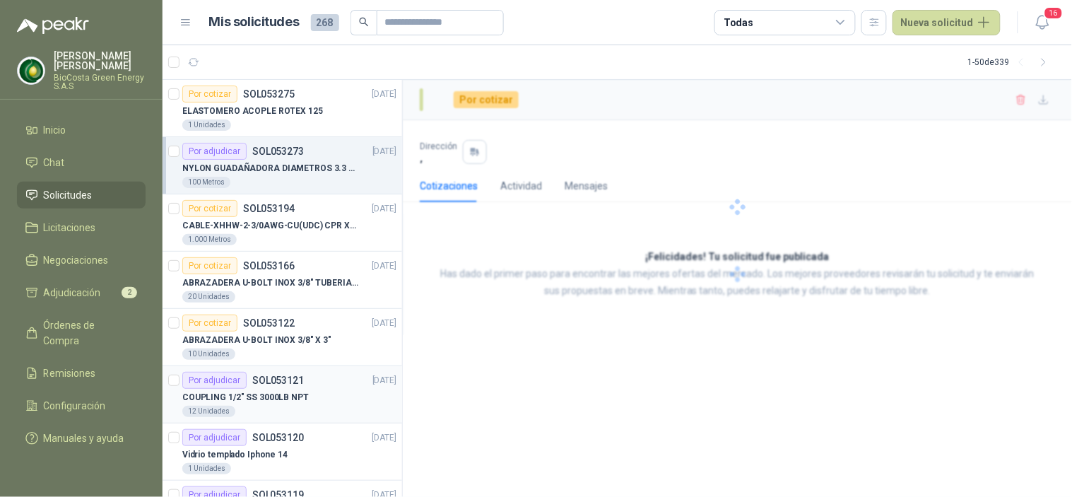
click at [235, 408] on div "12 Unidades" at bounding box center [289, 411] width 214 height 11
